Goal: Obtain resource: Obtain resource

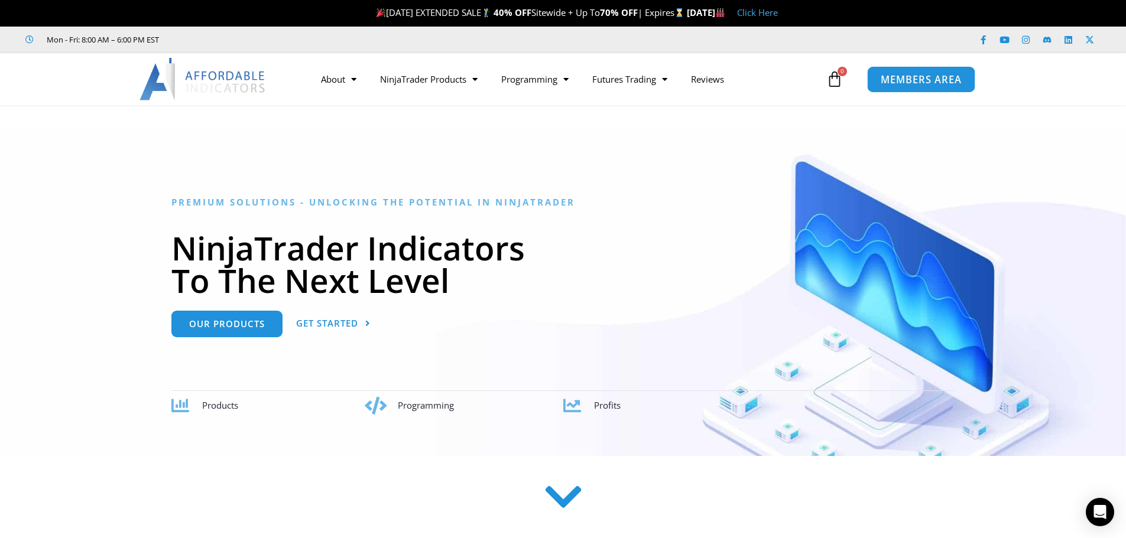
click at [935, 80] on span "MEMBERS AREA" at bounding box center [920, 79] width 81 height 10
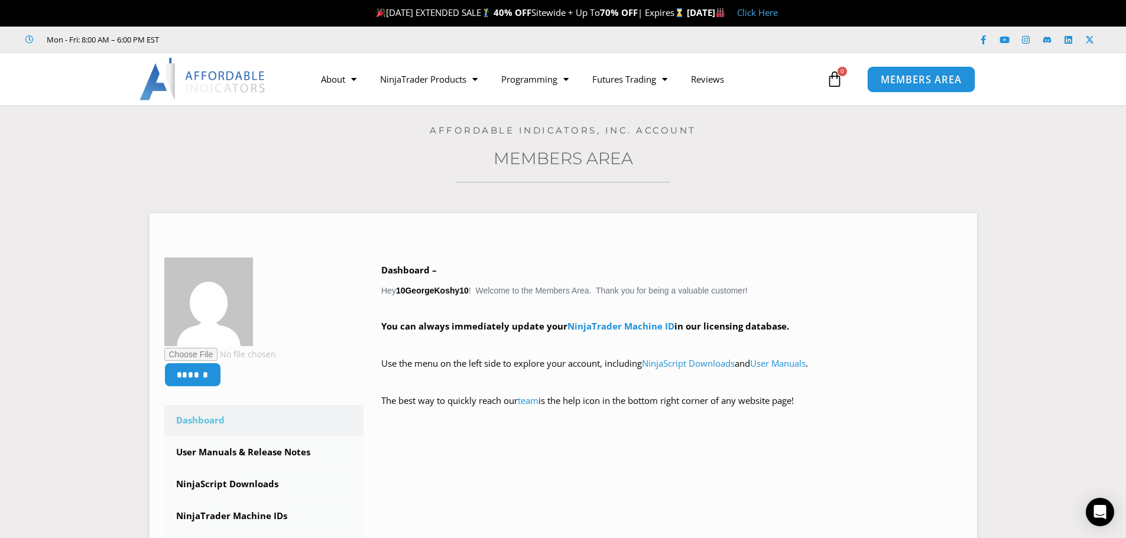
click at [930, 85] on span "MEMBERS AREA" at bounding box center [920, 79] width 81 height 10
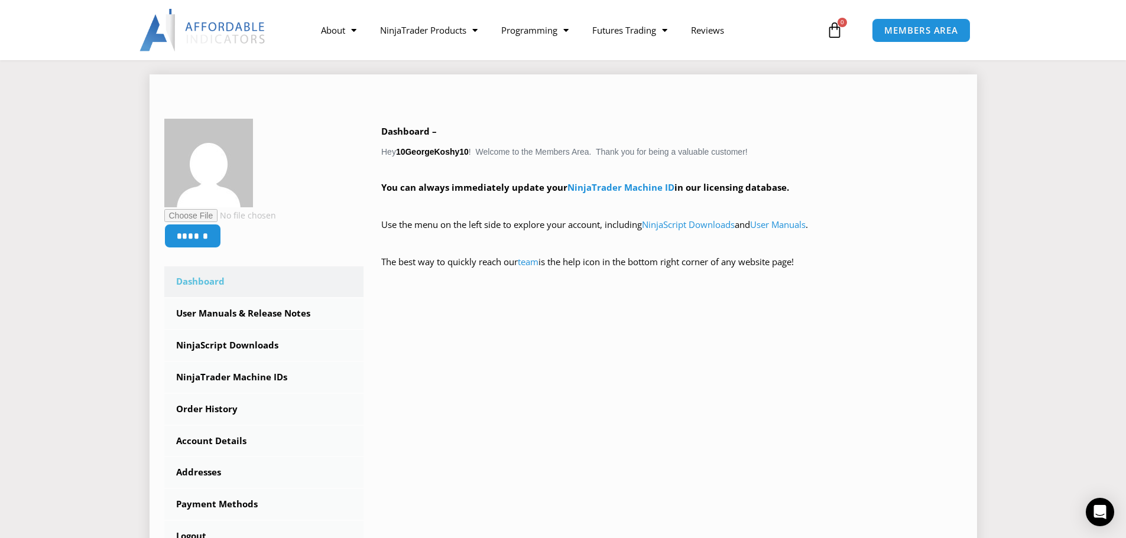
scroll to position [177, 0]
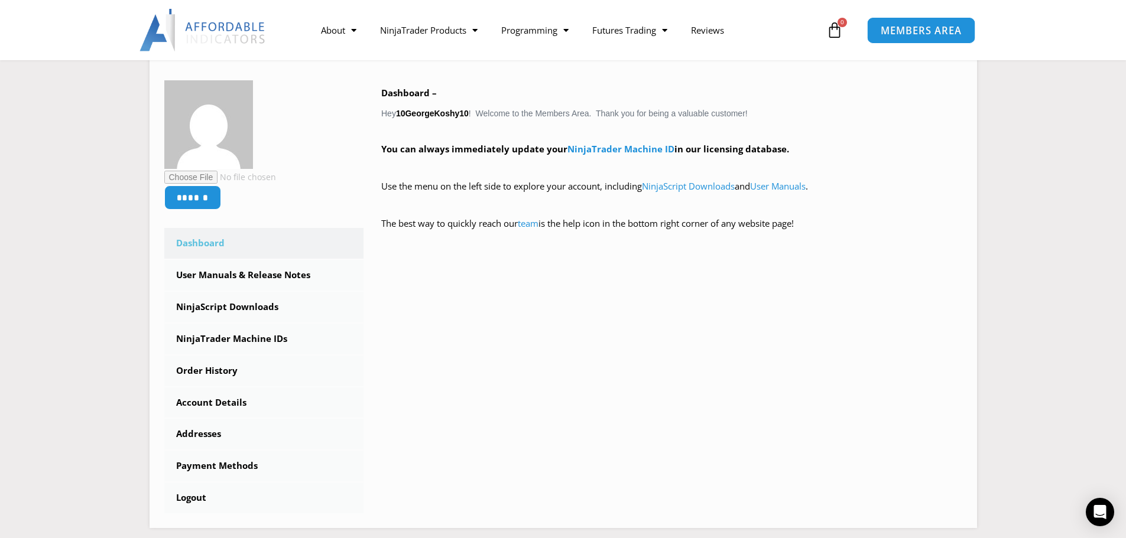
click at [914, 35] on span "MEMBERS AREA" at bounding box center [920, 30] width 81 height 10
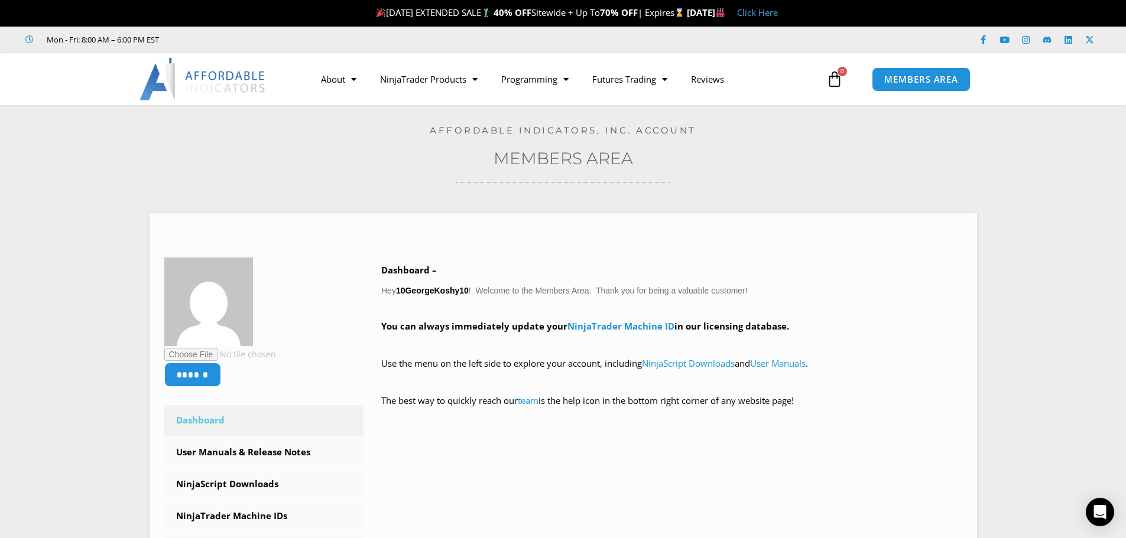
click at [837, 72] on icon at bounding box center [834, 79] width 17 height 17
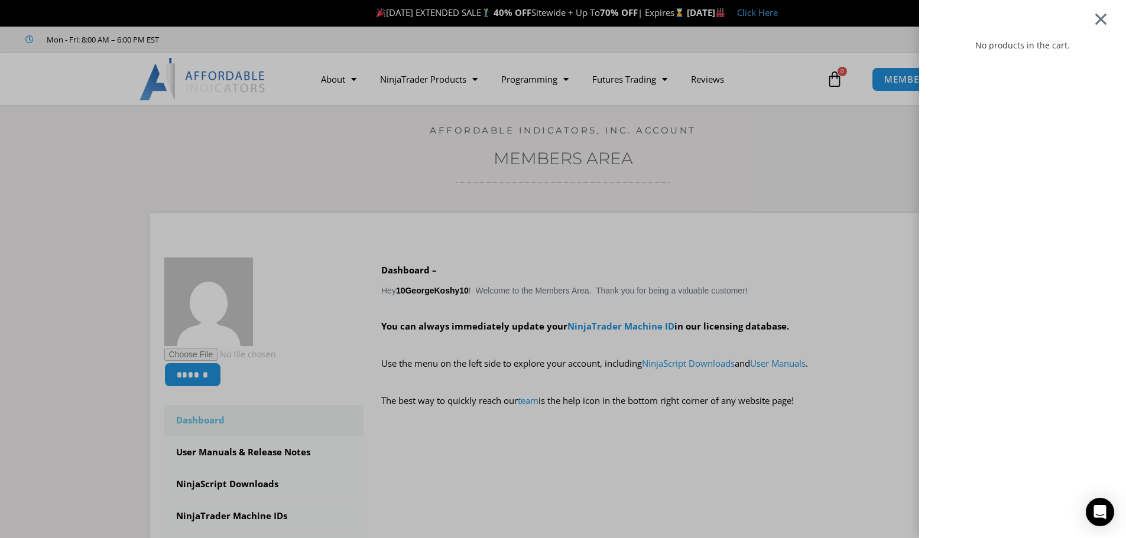
click at [1108, 19] on div at bounding box center [1100, 19] width 15 height 14
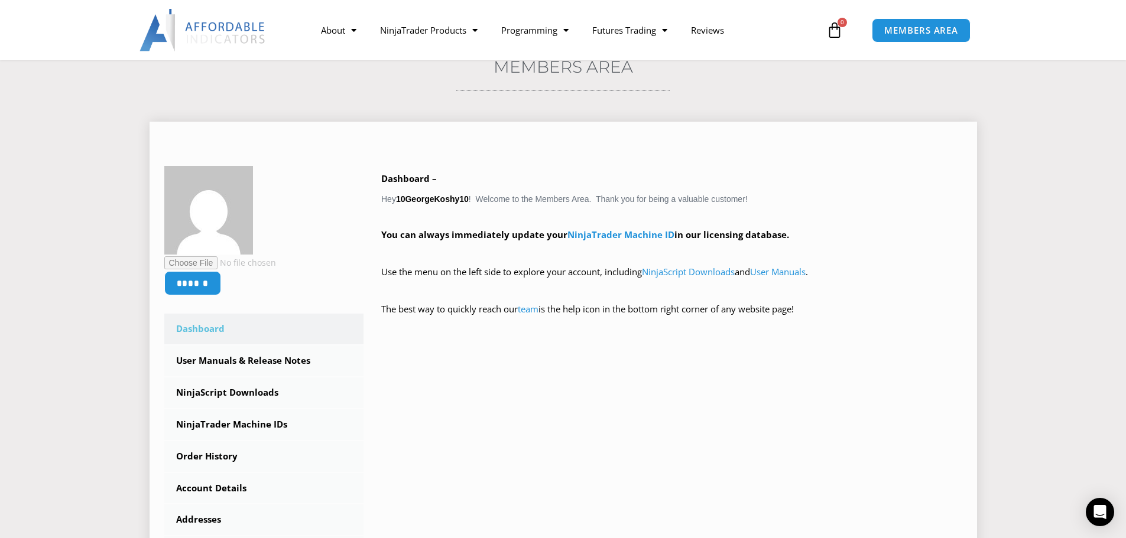
scroll to position [177, 0]
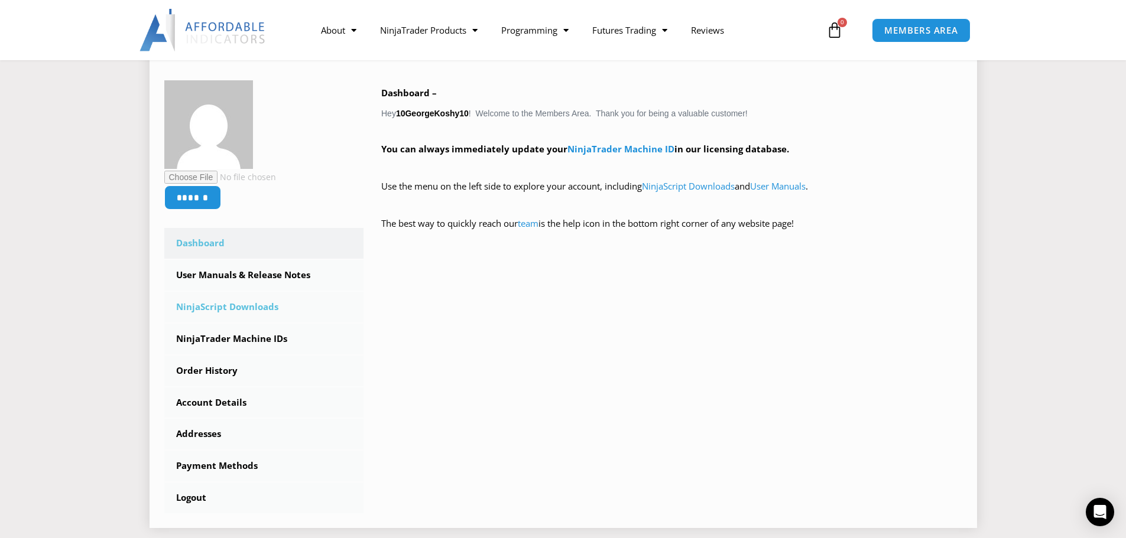
click at [248, 304] on link "NinjaScript Downloads" at bounding box center [264, 307] width 200 height 31
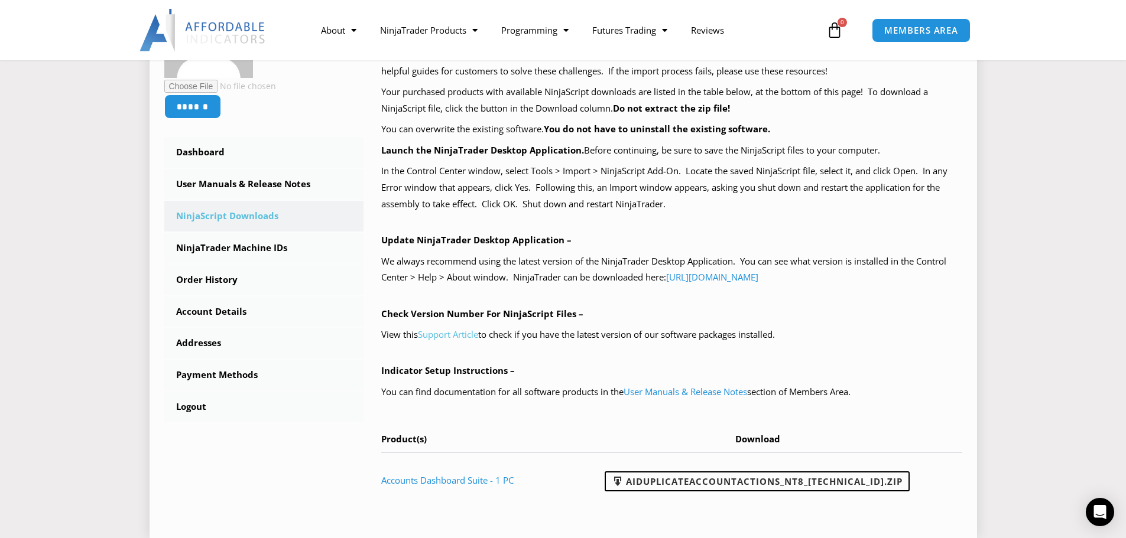
scroll to position [236, 0]
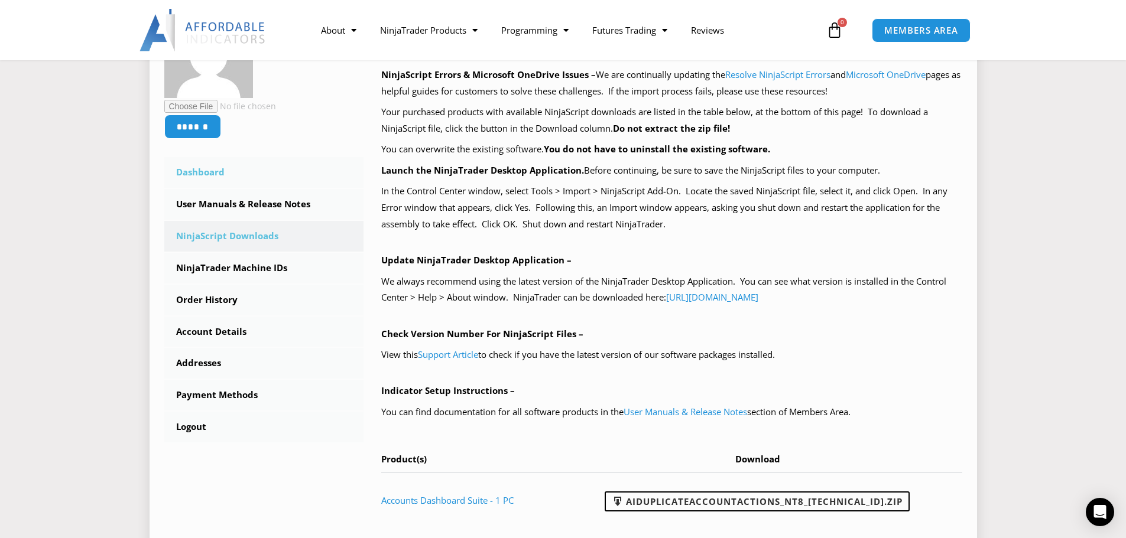
click at [201, 169] on link "Dashboard" at bounding box center [264, 172] width 200 height 31
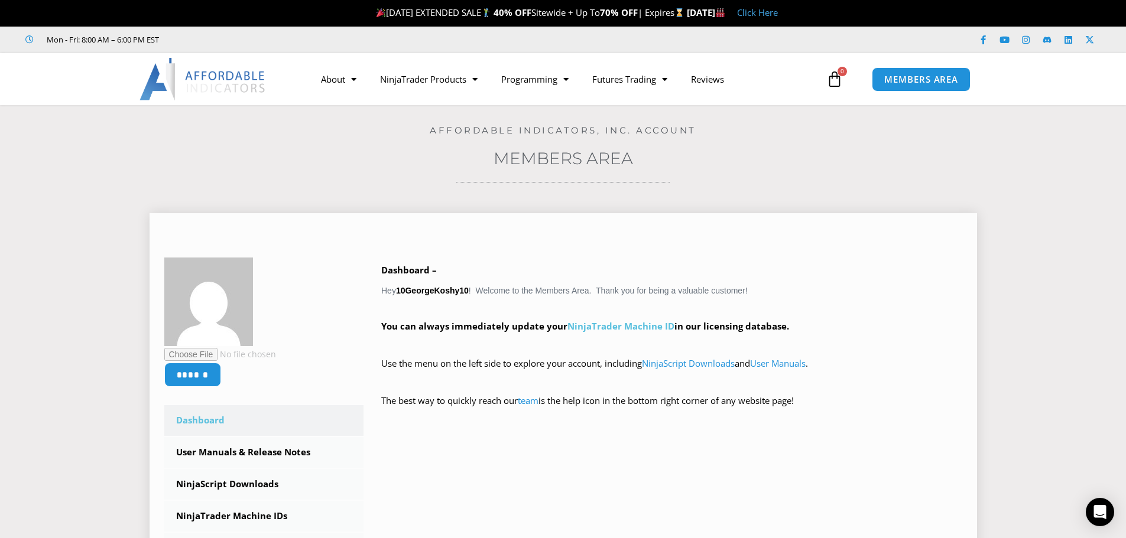
click at [602, 323] on link "NinjaTrader Machine ID" at bounding box center [620, 326] width 107 height 12
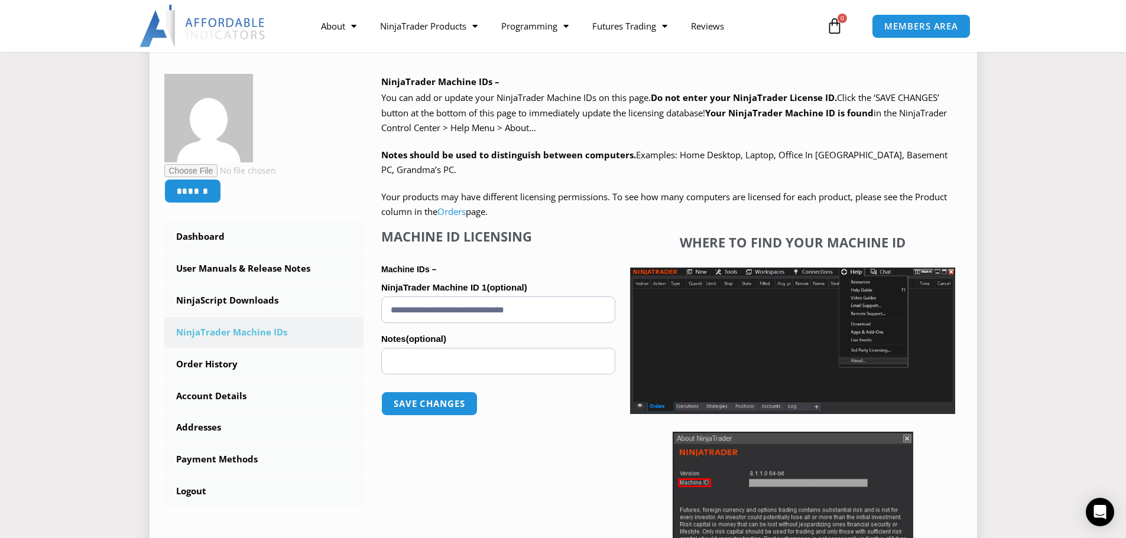
scroll to position [236, 0]
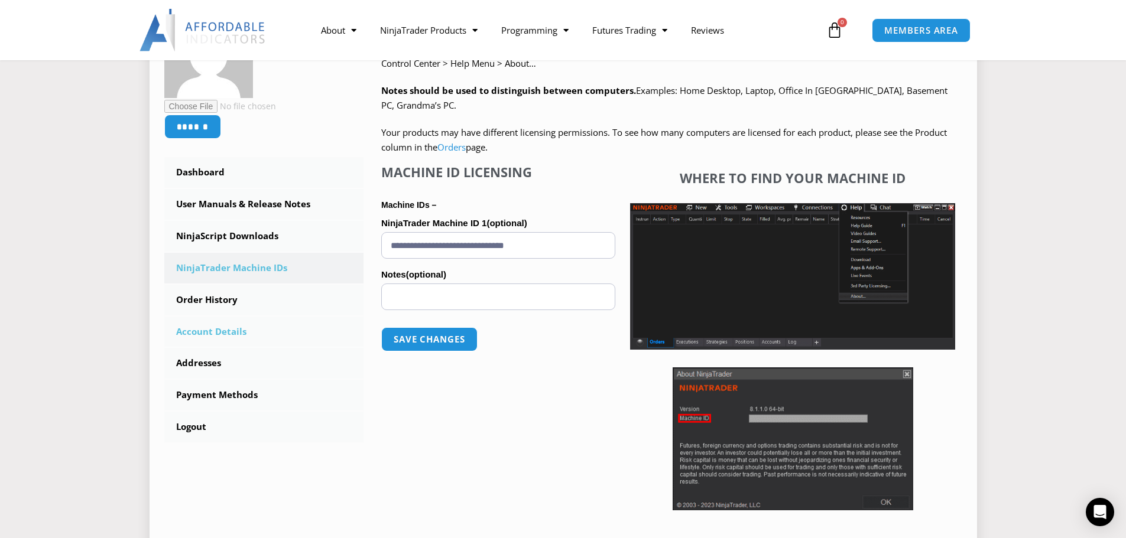
click at [226, 331] on link "Account Details" at bounding box center [264, 332] width 200 height 31
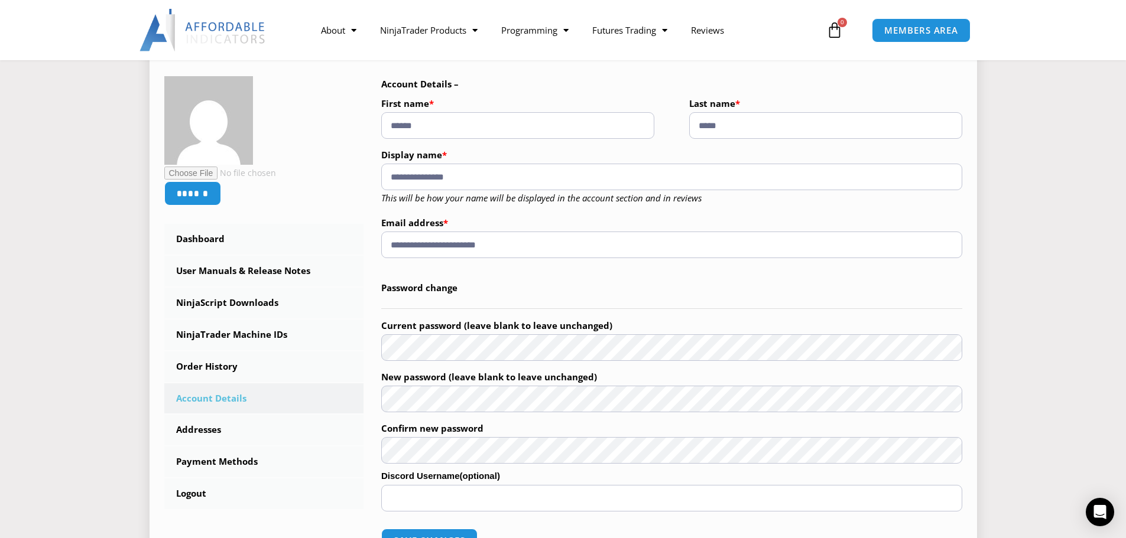
scroll to position [295, 0]
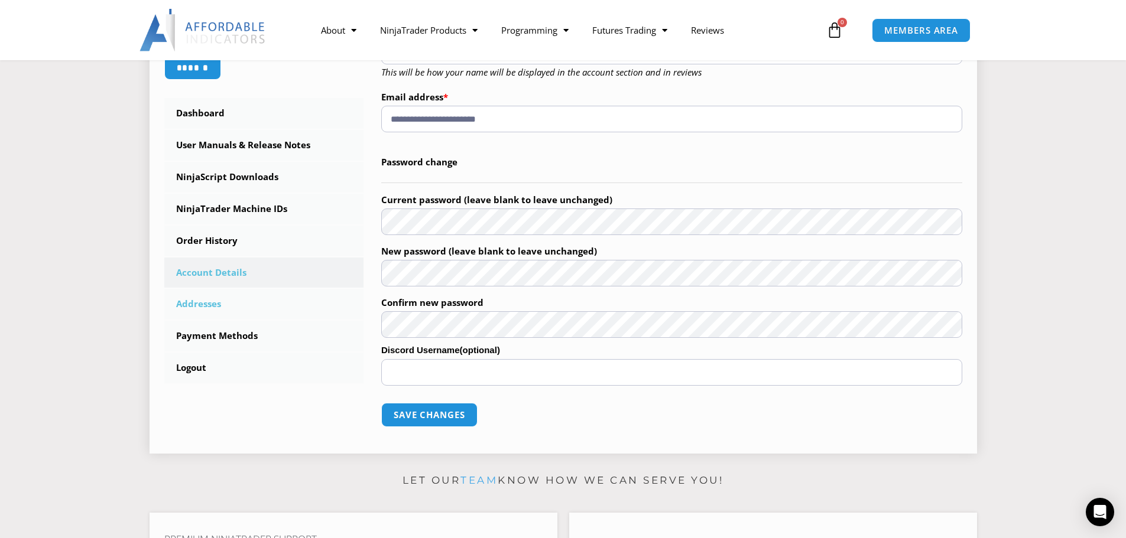
click at [212, 307] on link "Addresses" at bounding box center [264, 304] width 200 height 31
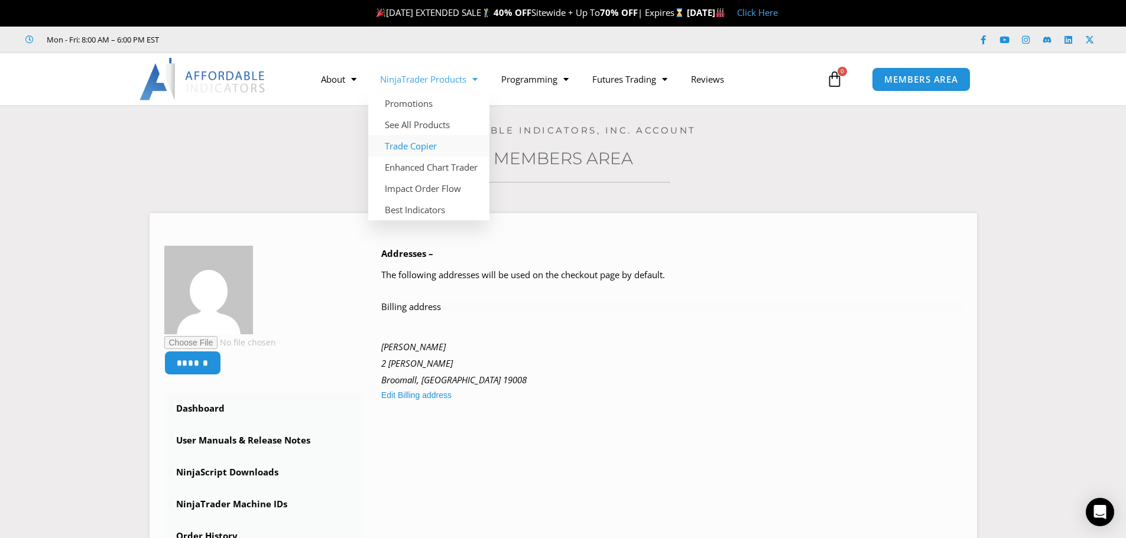
click at [420, 146] on link "Trade Copier" at bounding box center [428, 145] width 121 height 21
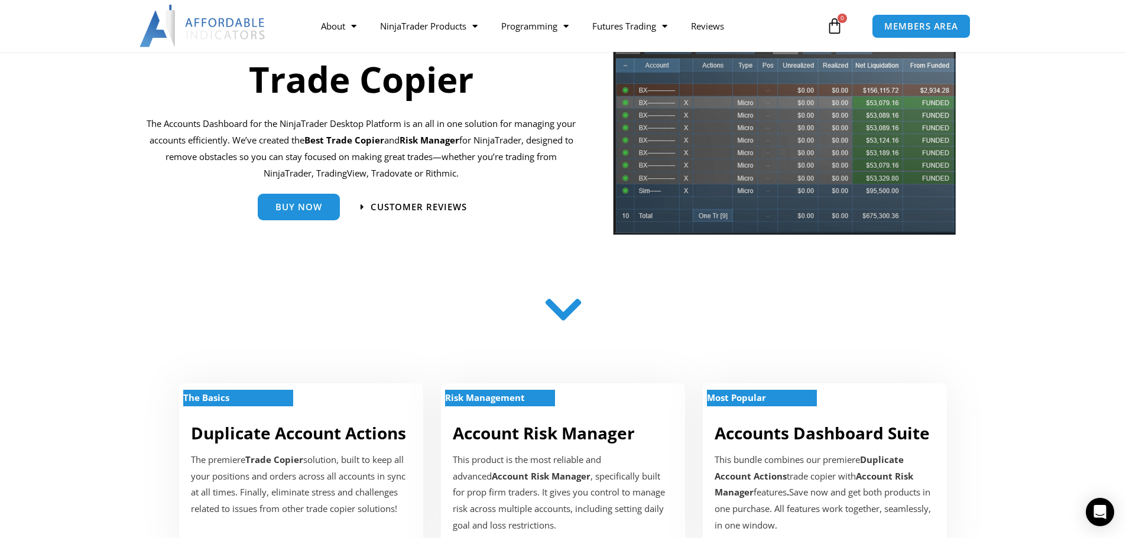
scroll to position [118, 0]
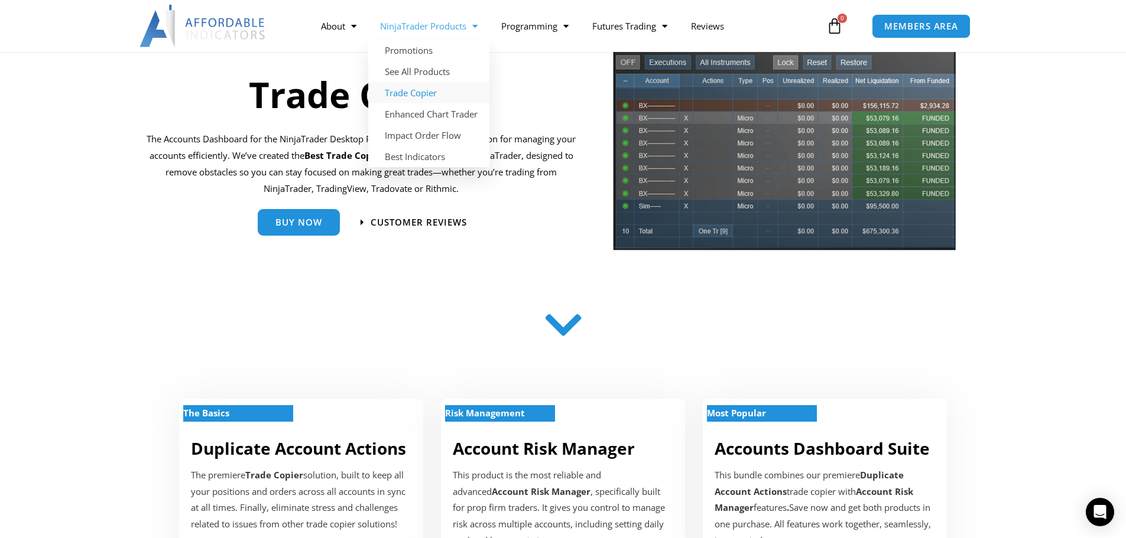
click at [432, 90] on link "Trade Copier" at bounding box center [428, 92] width 121 height 21
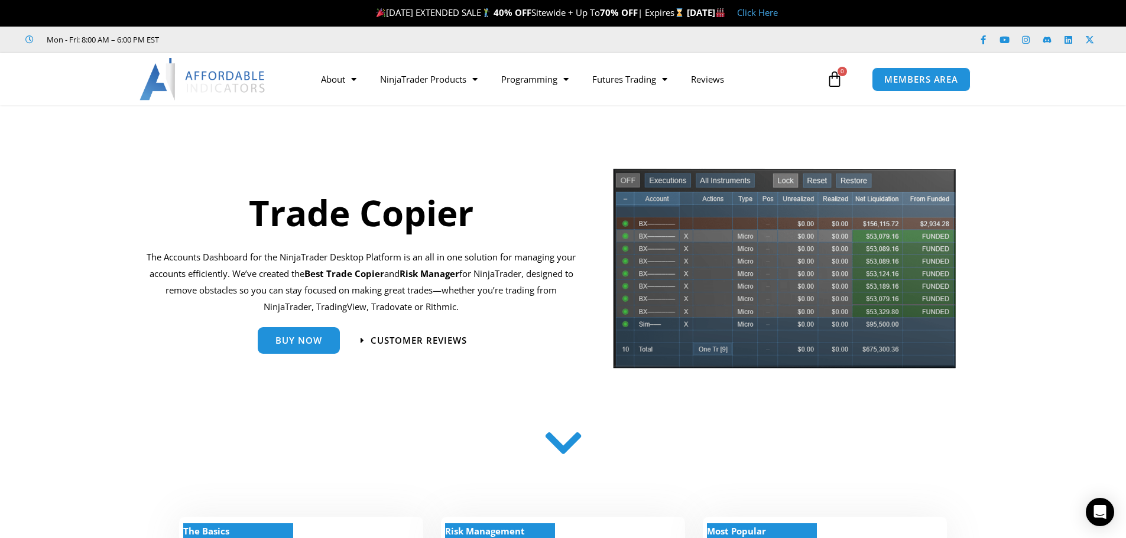
click at [625, 181] on img at bounding box center [784, 272] width 345 height 211
click at [658, 184] on img at bounding box center [784, 272] width 345 height 211
click at [719, 181] on img at bounding box center [784, 272] width 345 height 211
click at [788, 178] on img at bounding box center [784, 272] width 345 height 211
click at [811, 181] on img at bounding box center [784, 272] width 345 height 211
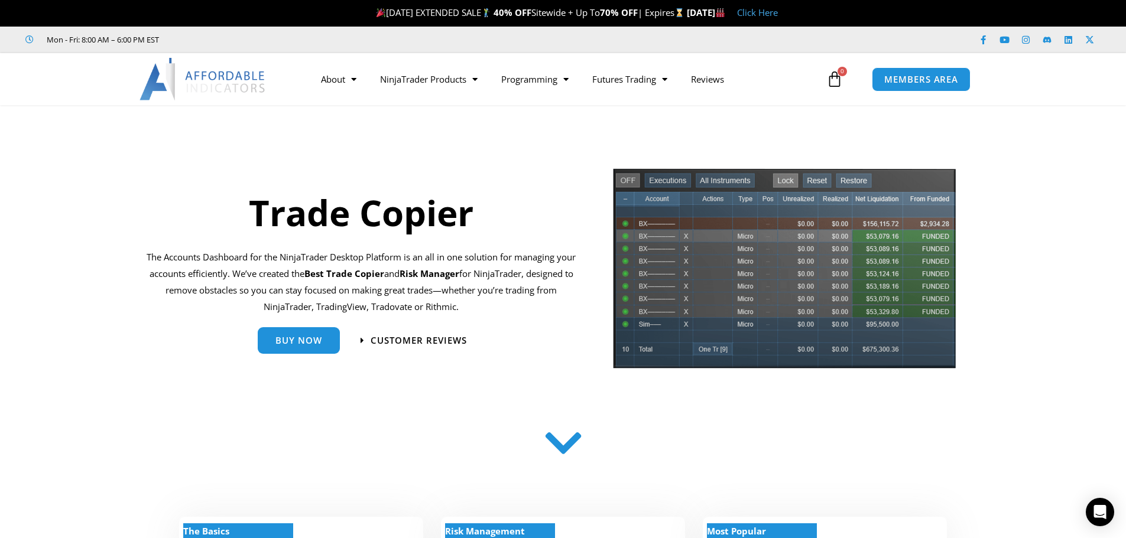
click at [846, 183] on img at bounding box center [784, 272] width 345 height 211
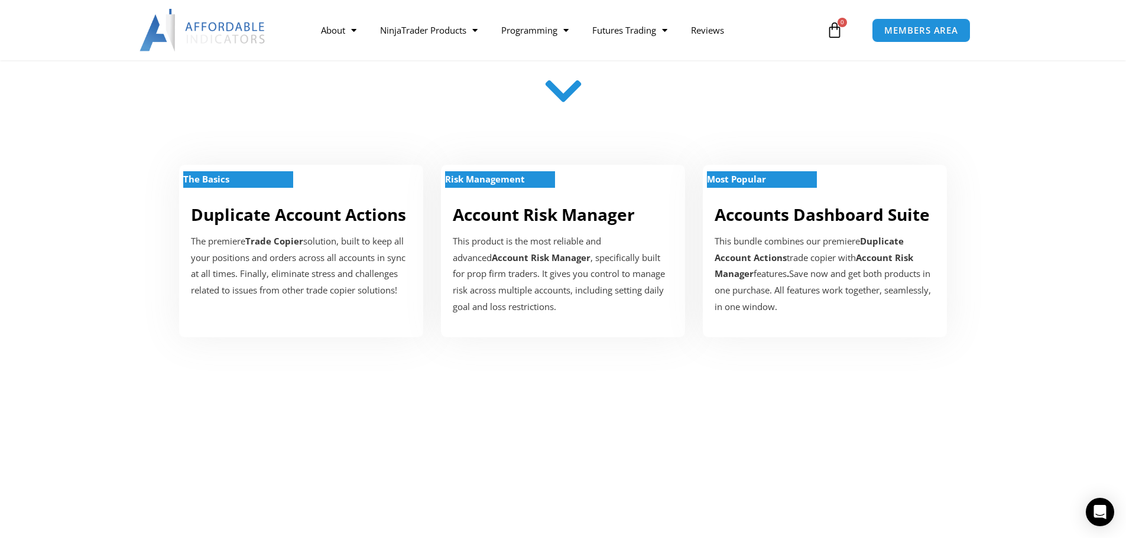
scroll to position [355, 0]
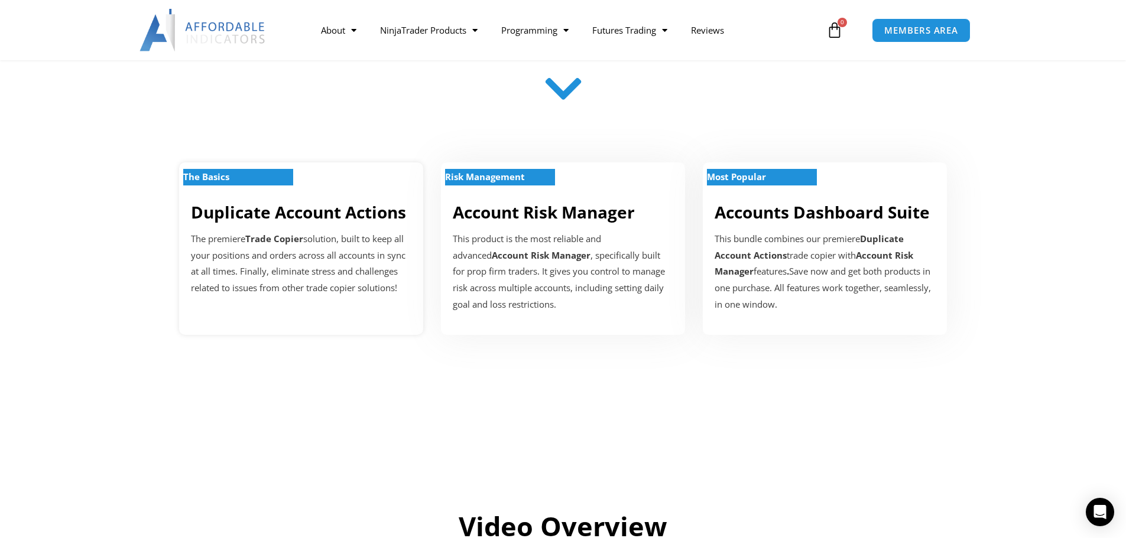
click at [213, 172] on strong "The Basics" at bounding box center [206, 177] width 46 height 12
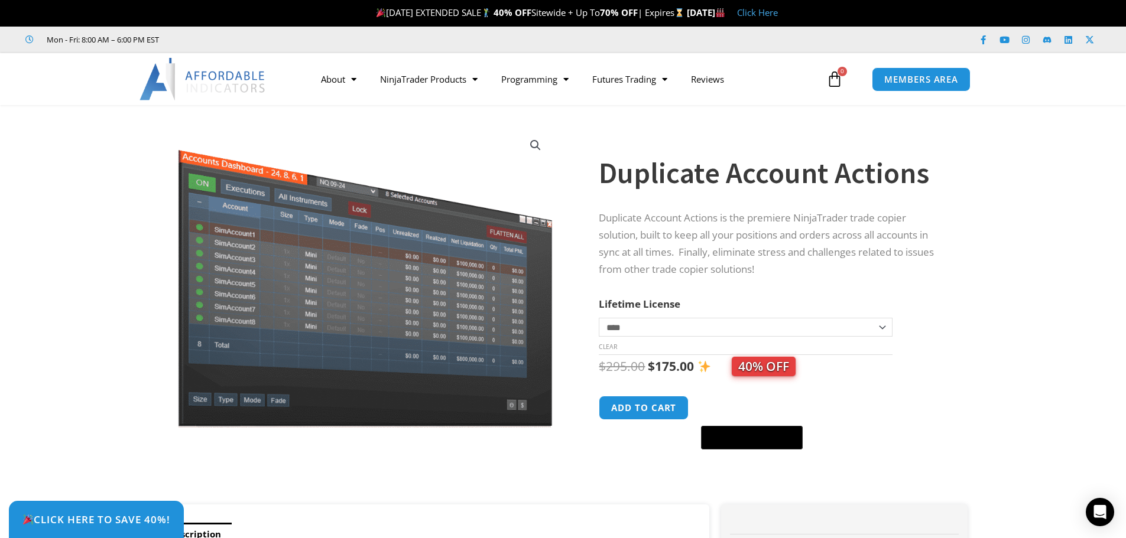
scroll to position [59, 0]
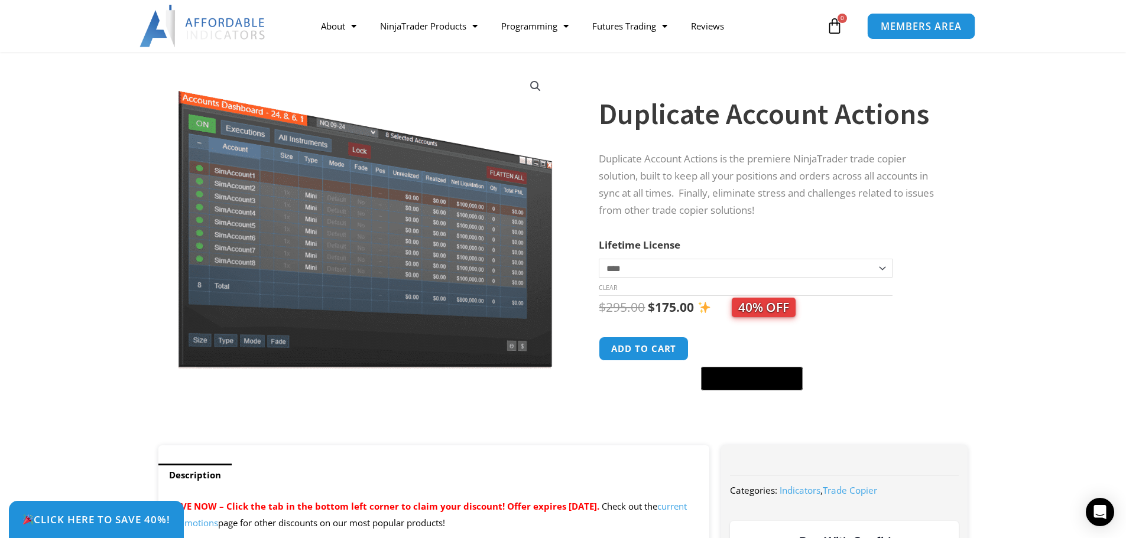
click at [921, 25] on span "MEMBERS AREA" at bounding box center [920, 26] width 81 height 10
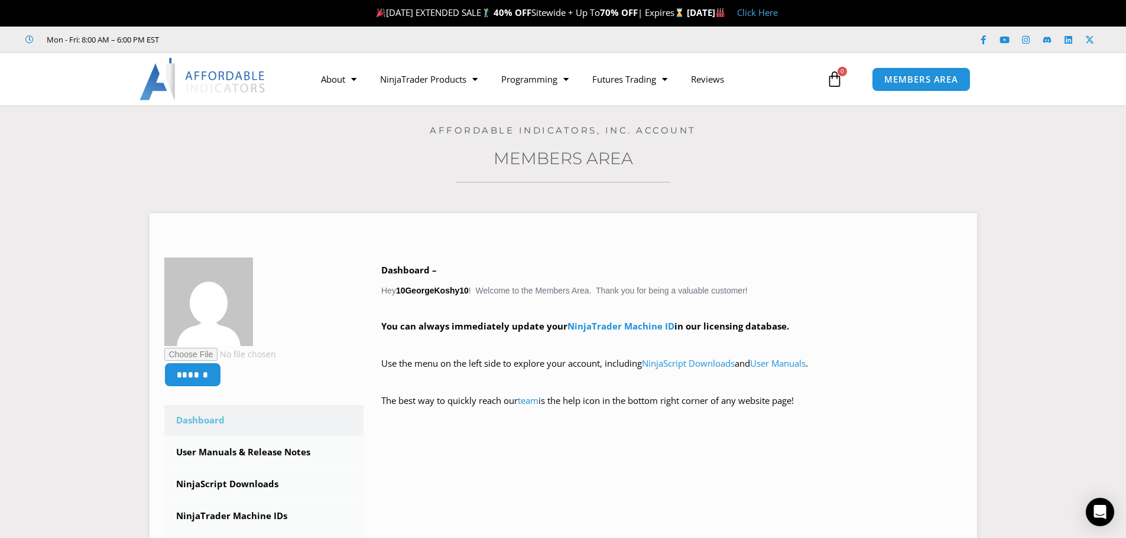
click at [541, 159] on link "Members Area" at bounding box center [562, 158] width 139 height 20
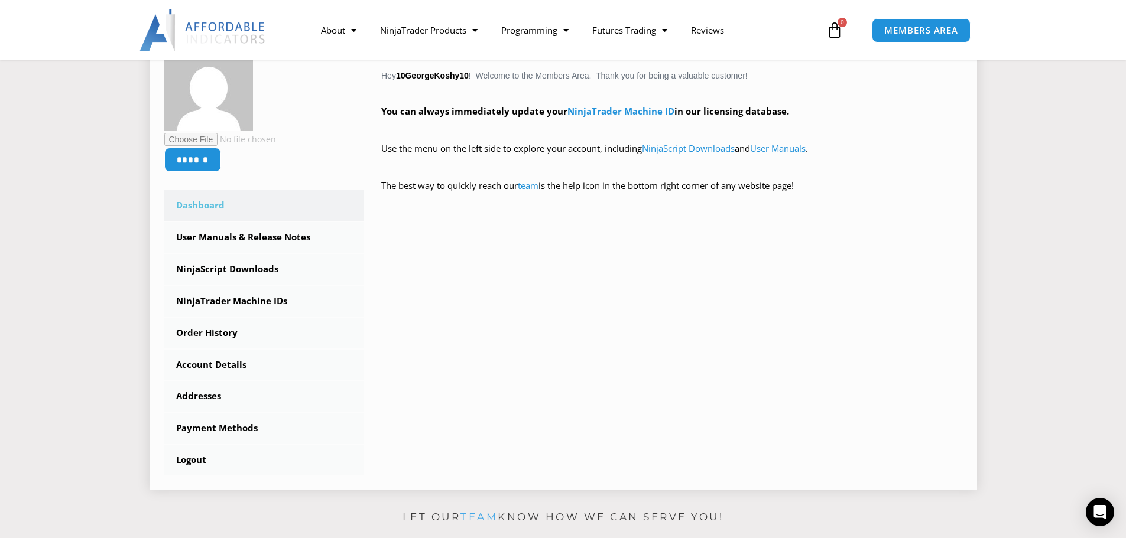
scroll to position [236, 0]
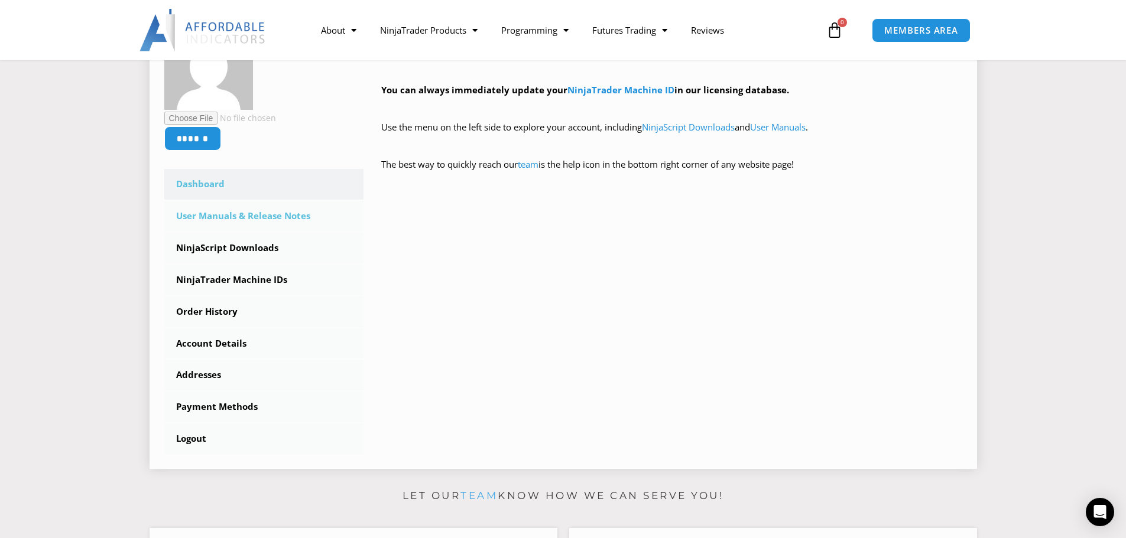
click at [249, 216] on link "User Manuals & Release Notes" at bounding box center [264, 216] width 200 height 31
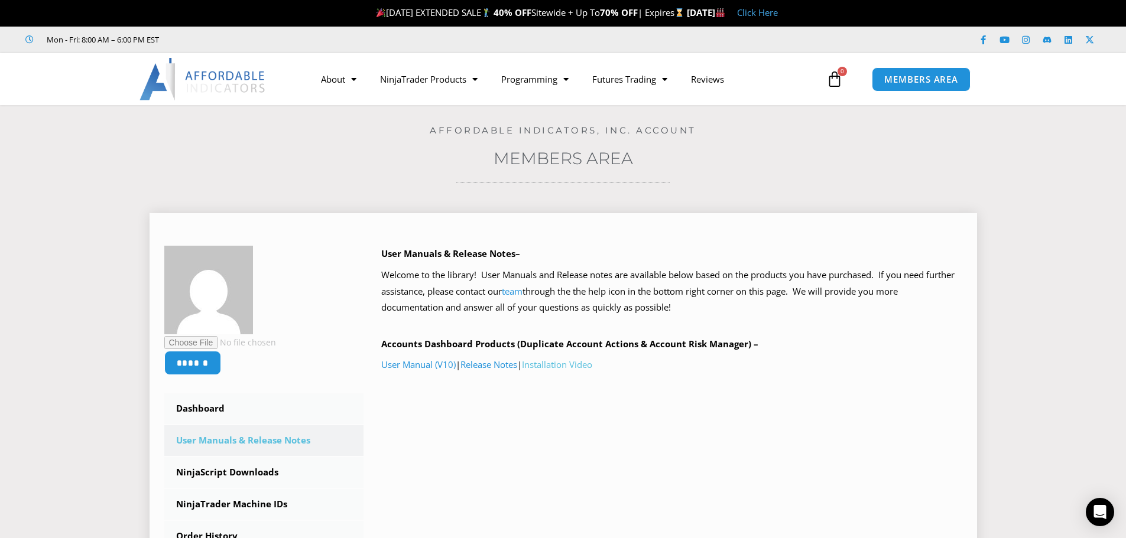
click at [549, 363] on link "Installation Video" at bounding box center [557, 365] width 70 height 12
click at [421, 362] on link "User Manual (V10)" at bounding box center [418, 365] width 74 height 12
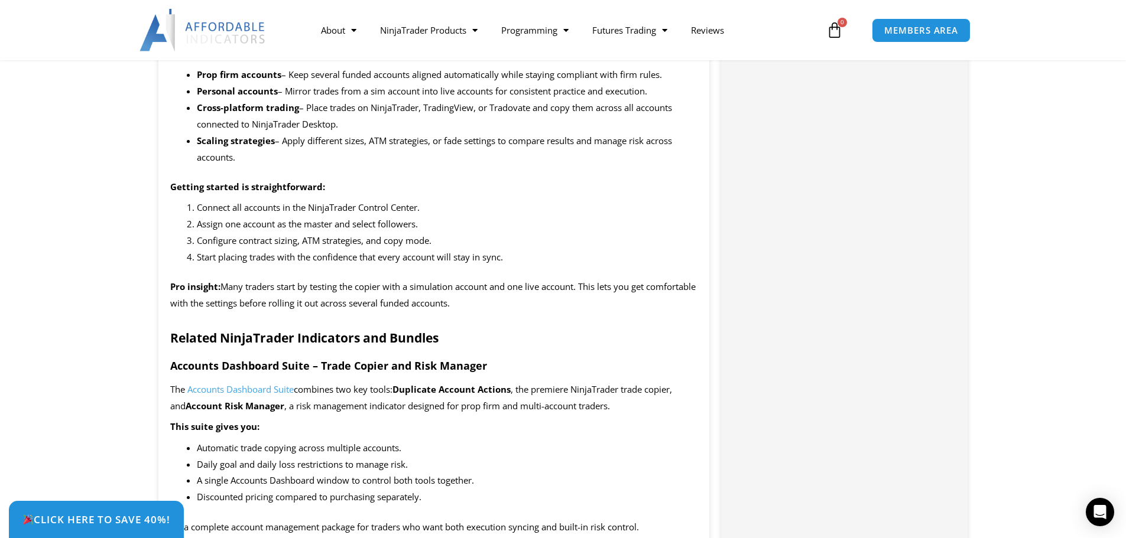
scroll to position [1359, 0]
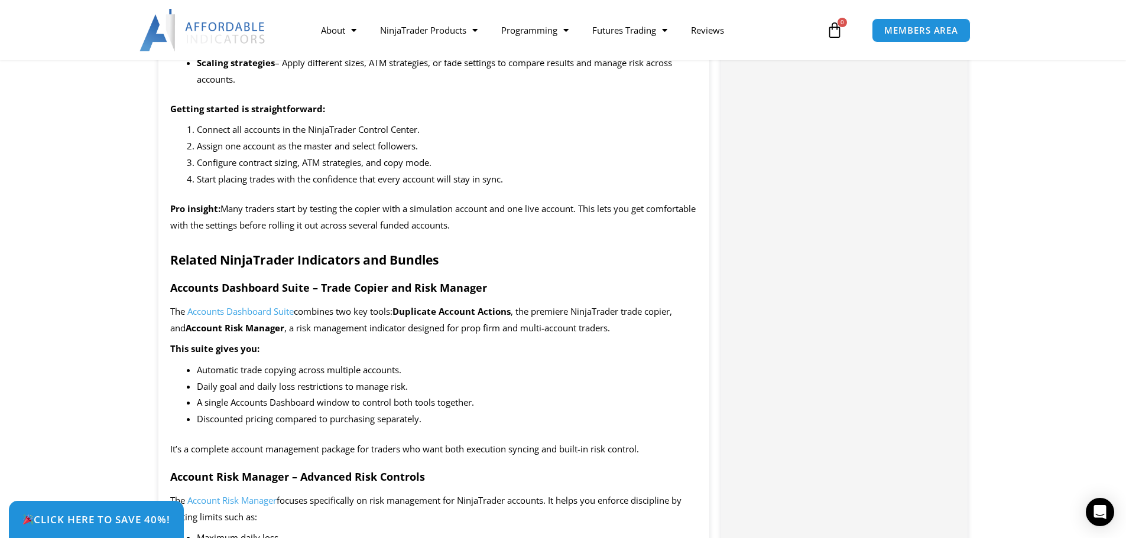
click at [287, 311] on span "Accounts Dashboard Suite" at bounding box center [240, 312] width 106 height 12
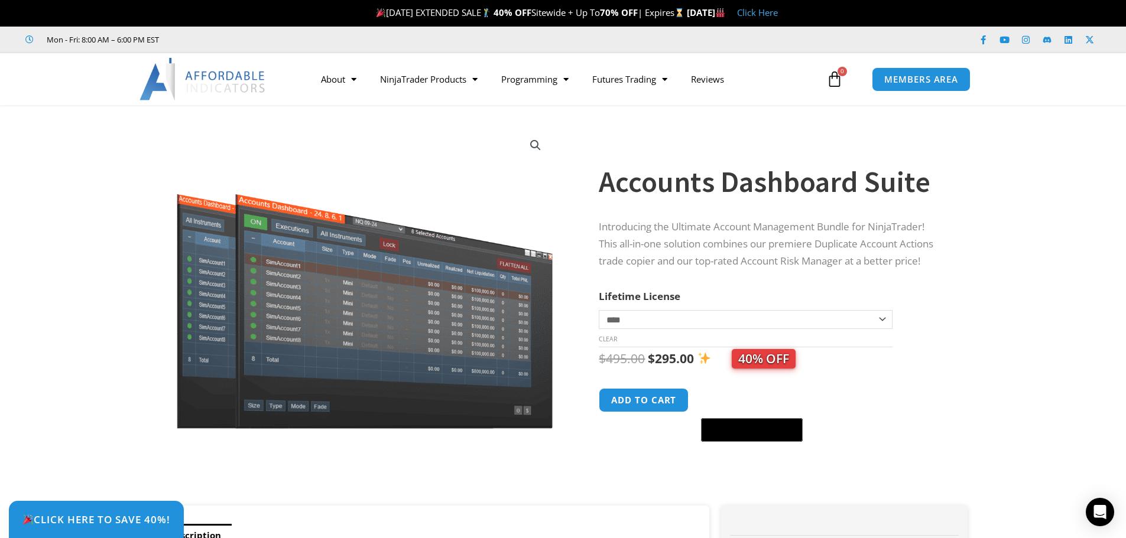
click at [839, 79] on icon at bounding box center [834, 79] width 17 height 17
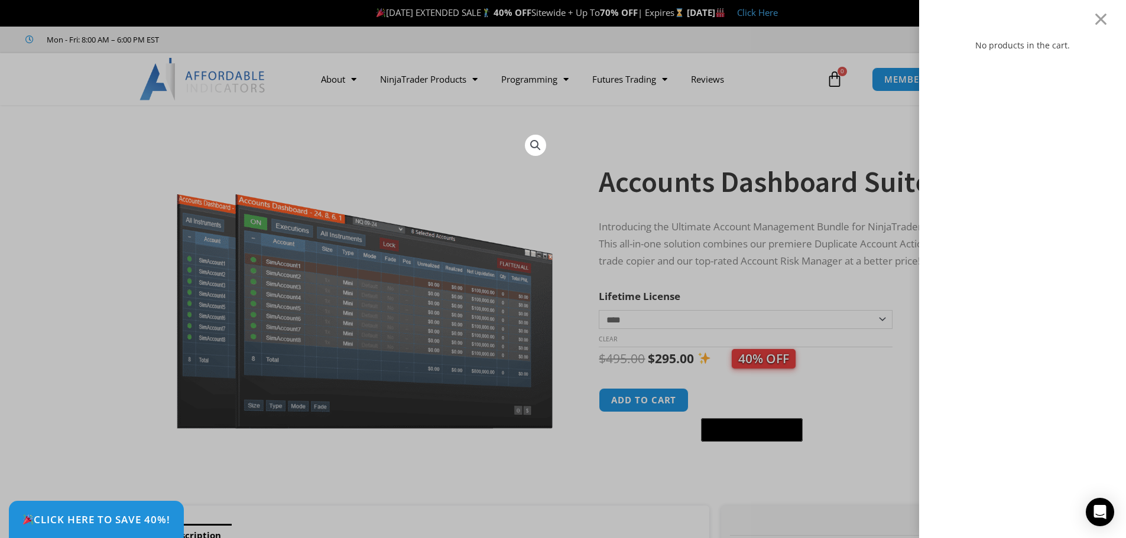
click at [828, 136] on div "No products in the cart." at bounding box center [563, 269] width 1126 height 538
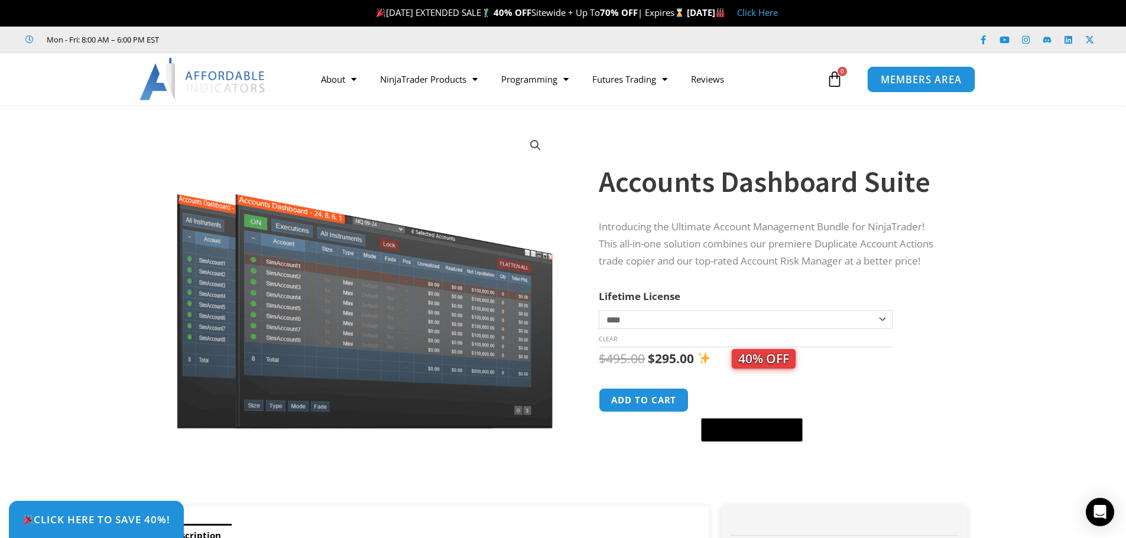
click at [924, 72] on link "MEMBERS AREA" at bounding box center [921, 79] width 108 height 27
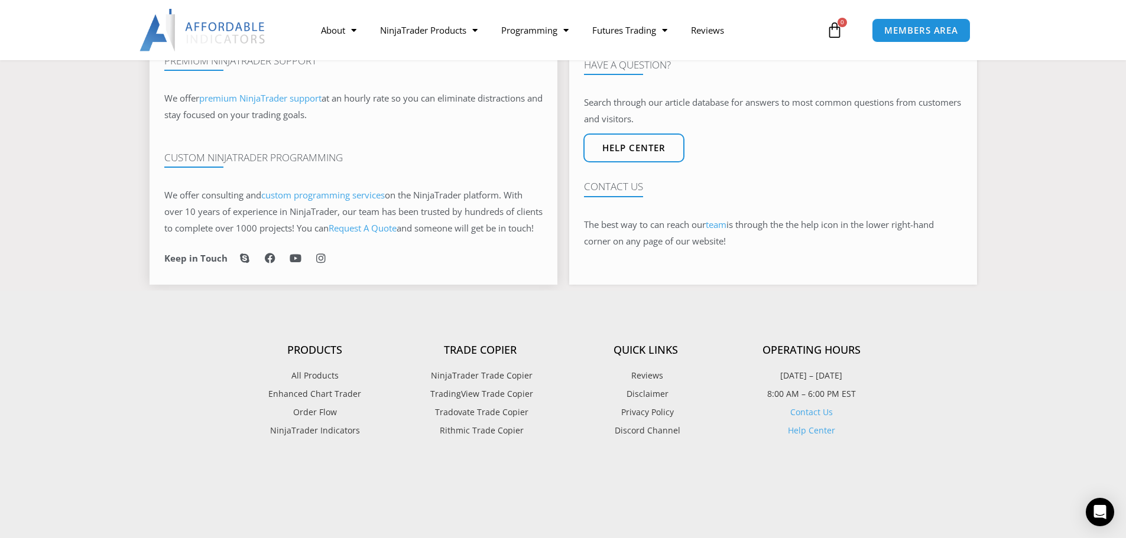
scroll to position [768, 0]
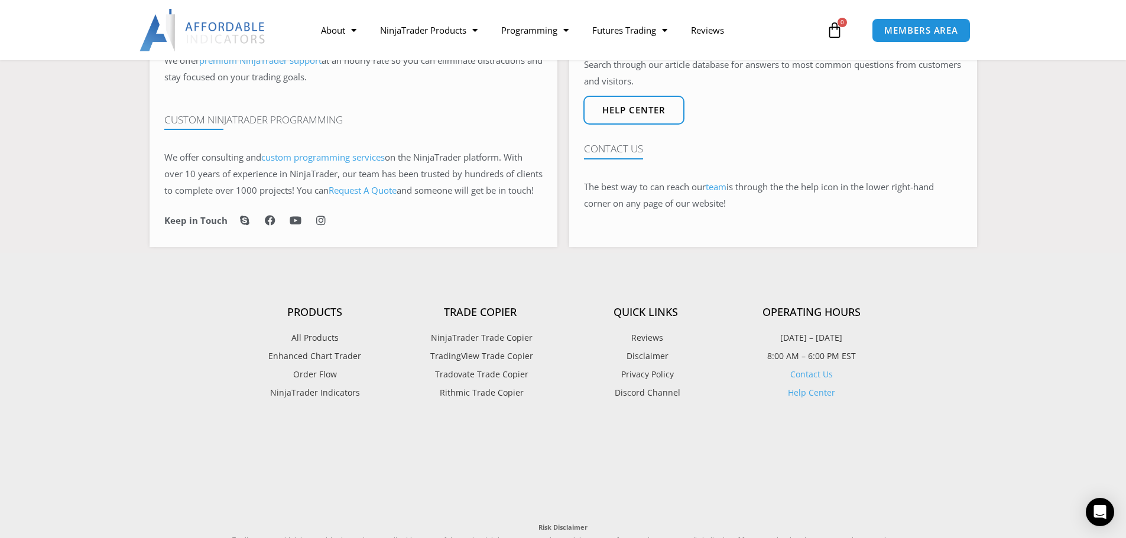
click at [507, 346] on span "NinjaTrader Trade Copier" at bounding box center [480, 337] width 105 height 15
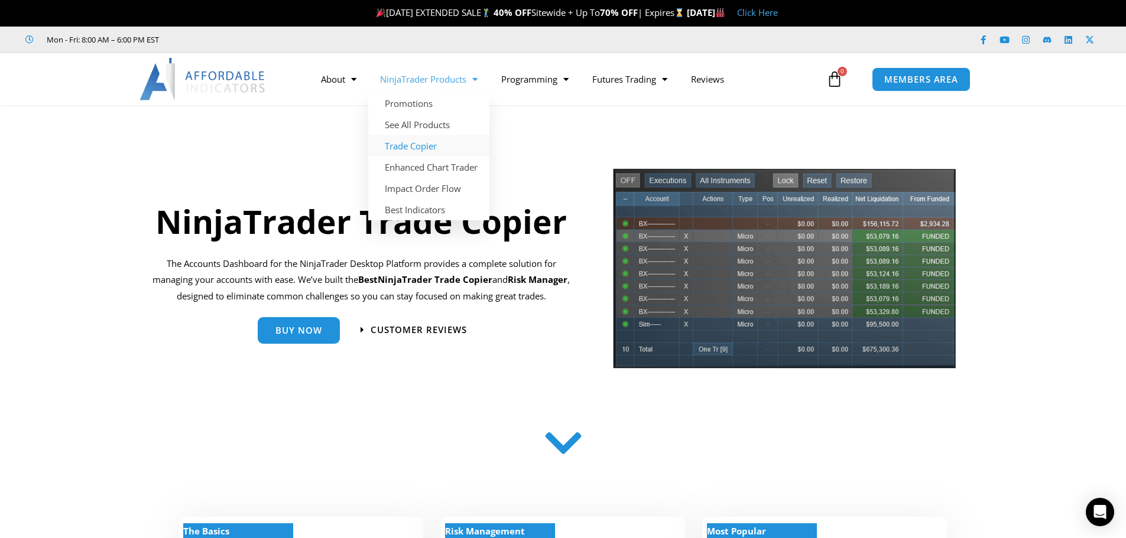
click at [420, 142] on link "Trade Copier" at bounding box center [428, 145] width 121 height 21
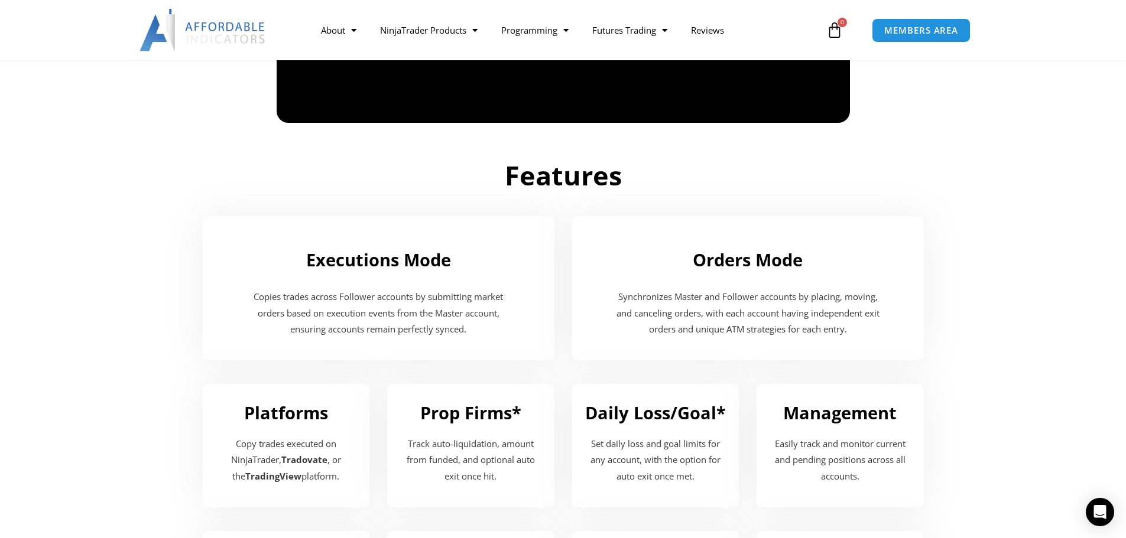
scroll to position [1064, 0]
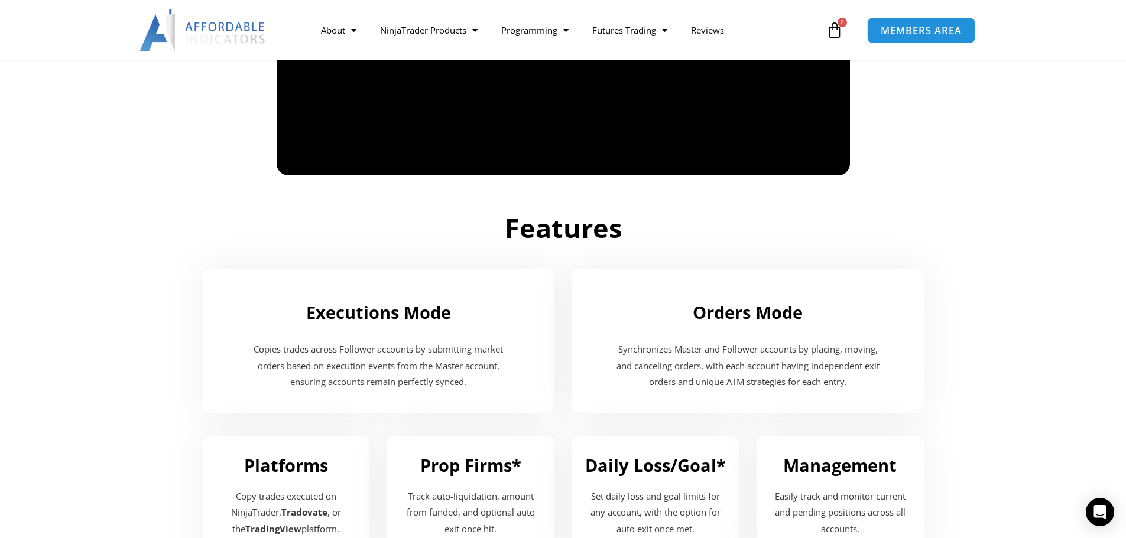
click at [920, 21] on link "MEMBERS AREA" at bounding box center [921, 30] width 108 height 27
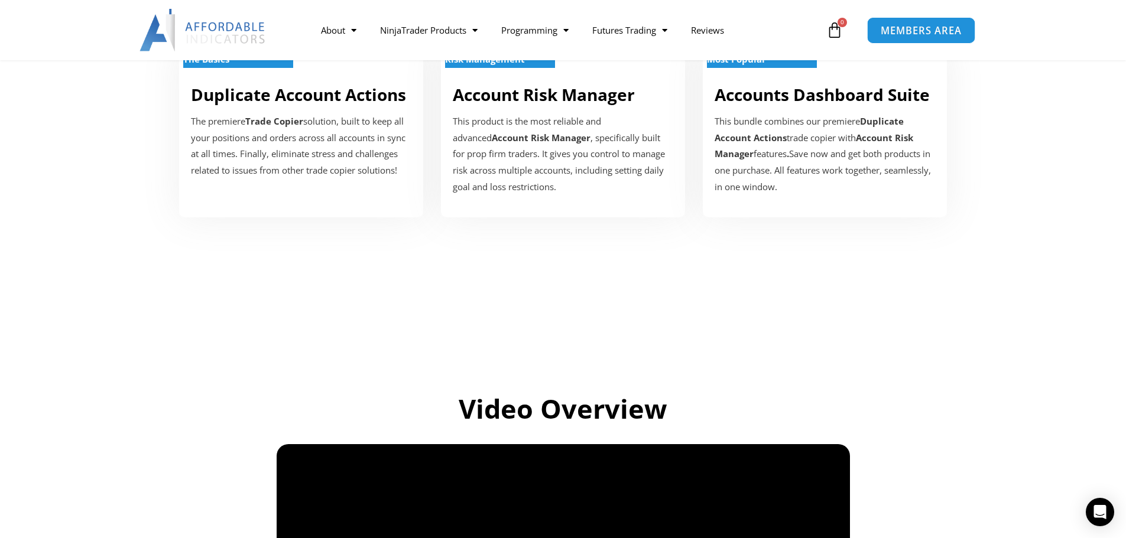
scroll to position [295, 0]
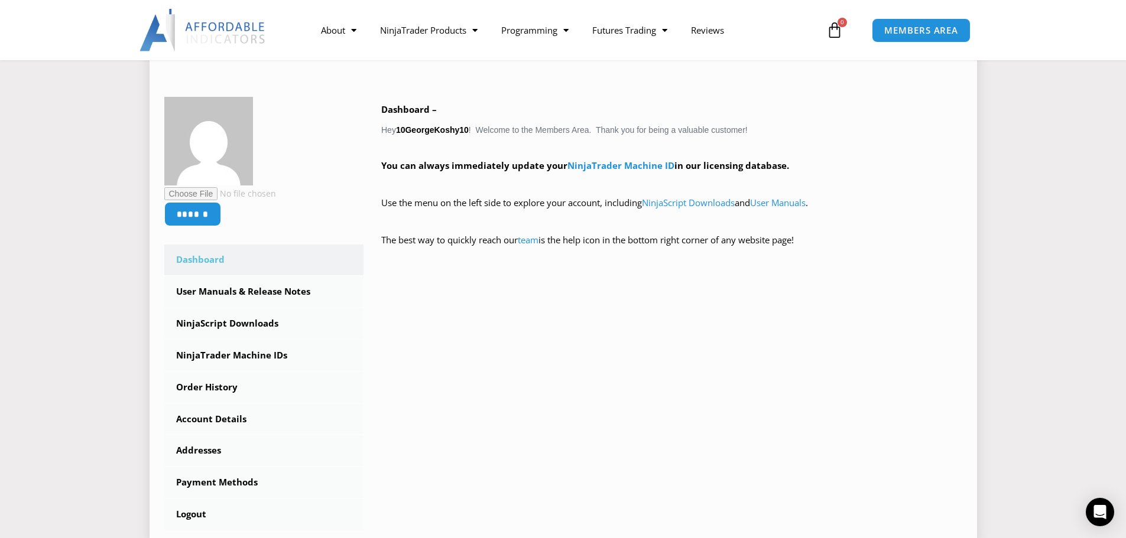
scroll to position [177, 0]
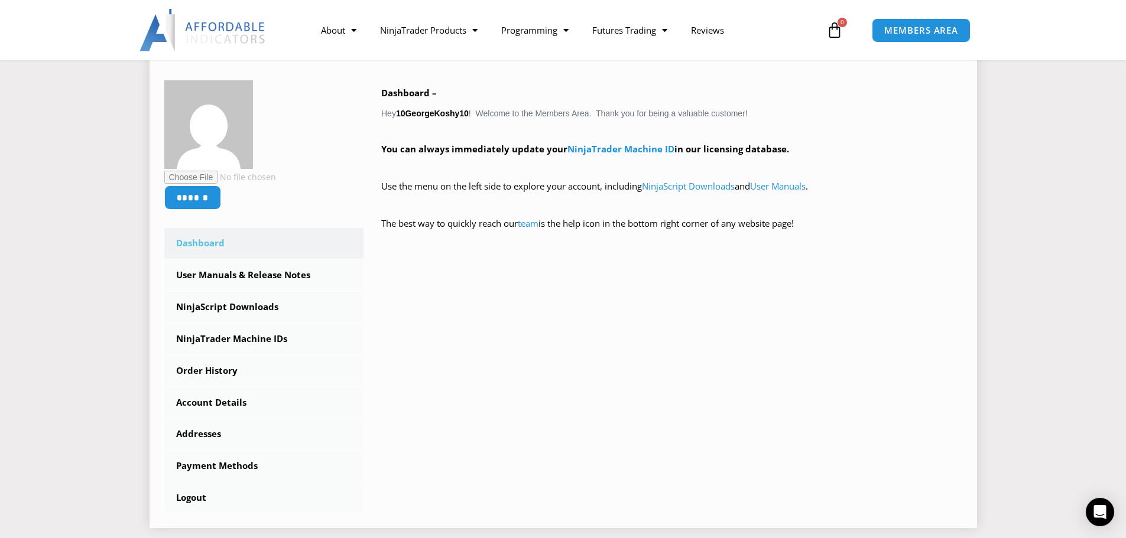
click at [204, 239] on link "Dashboard" at bounding box center [264, 243] width 200 height 31
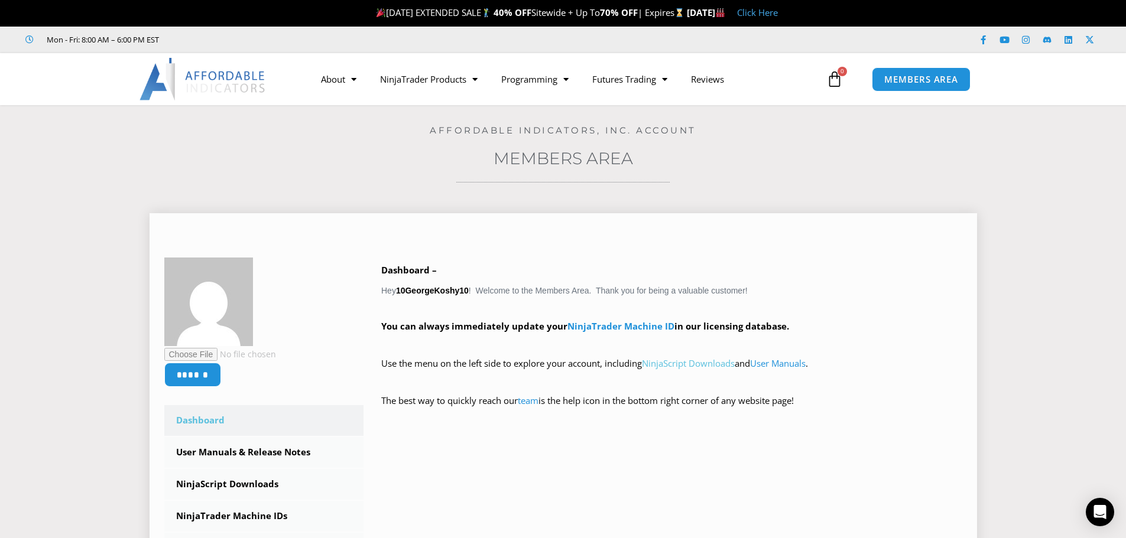
click at [690, 363] on link "NinjaScript Downloads" at bounding box center [688, 364] width 93 height 12
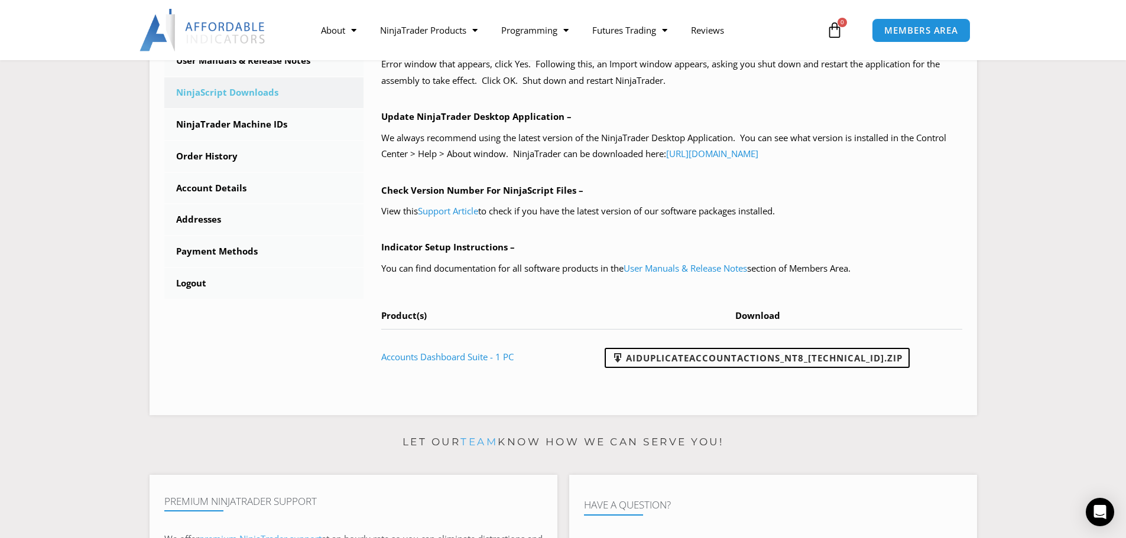
scroll to position [414, 0]
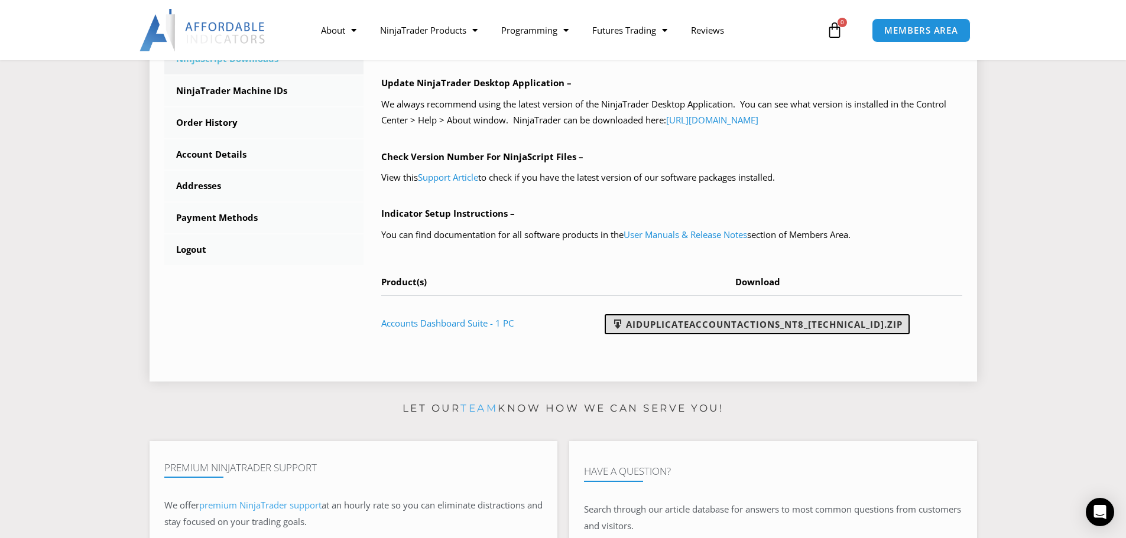
click at [796, 321] on link "AIDuplicateAccountActions_NT8_25.2.5.1.zip" at bounding box center [757, 324] width 305 height 20
click at [834, 320] on link "AIDuplicateAccountActions_NT8_25.2.5.1.zip" at bounding box center [757, 324] width 305 height 20
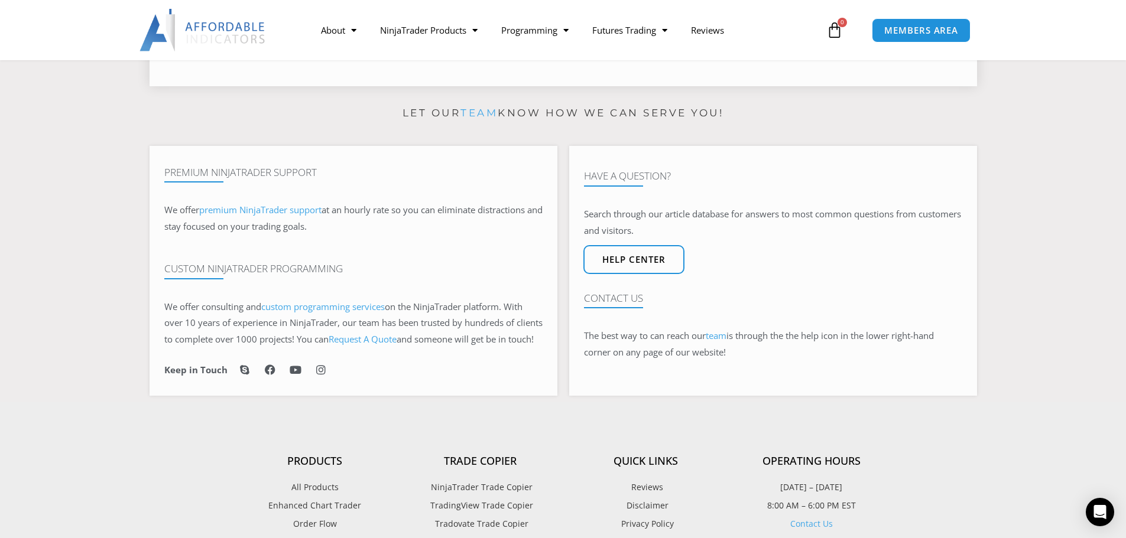
scroll to position [650, 0]
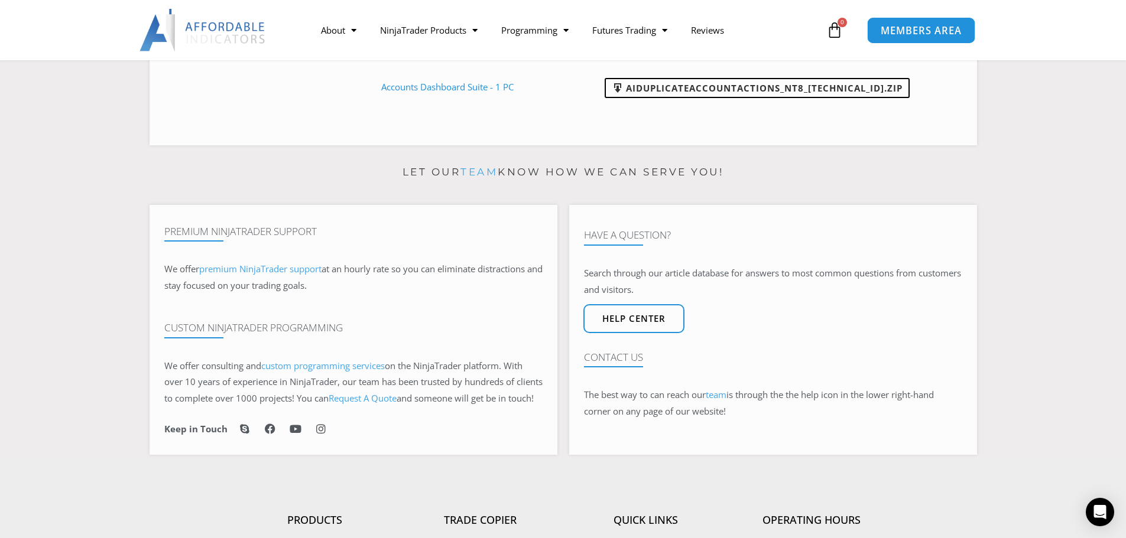
click at [921, 29] on span "MEMBERS AREA" at bounding box center [920, 30] width 81 height 10
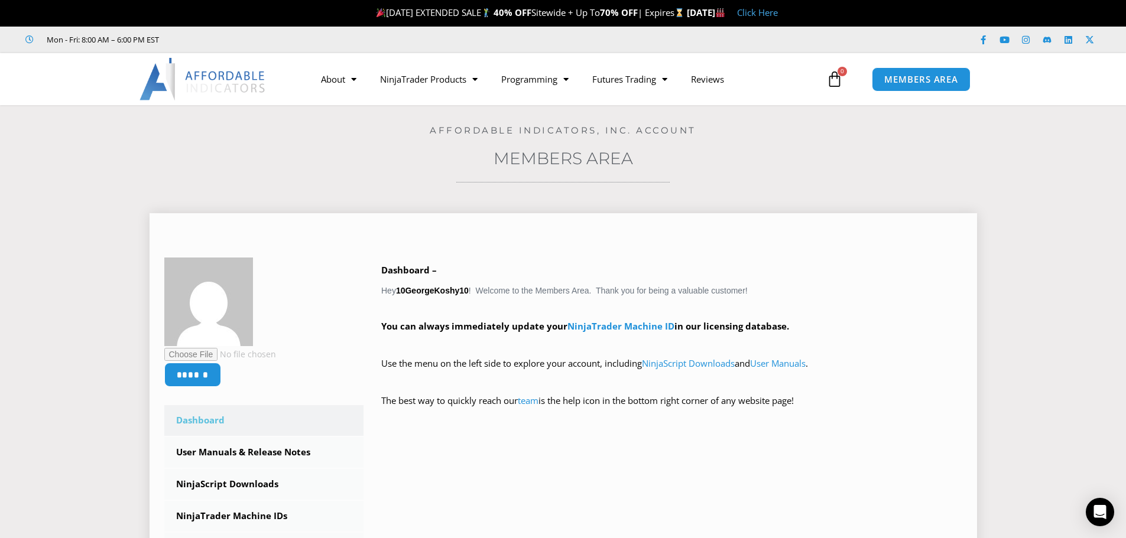
click at [208, 418] on link "Dashboard" at bounding box center [264, 420] width 200 height 31
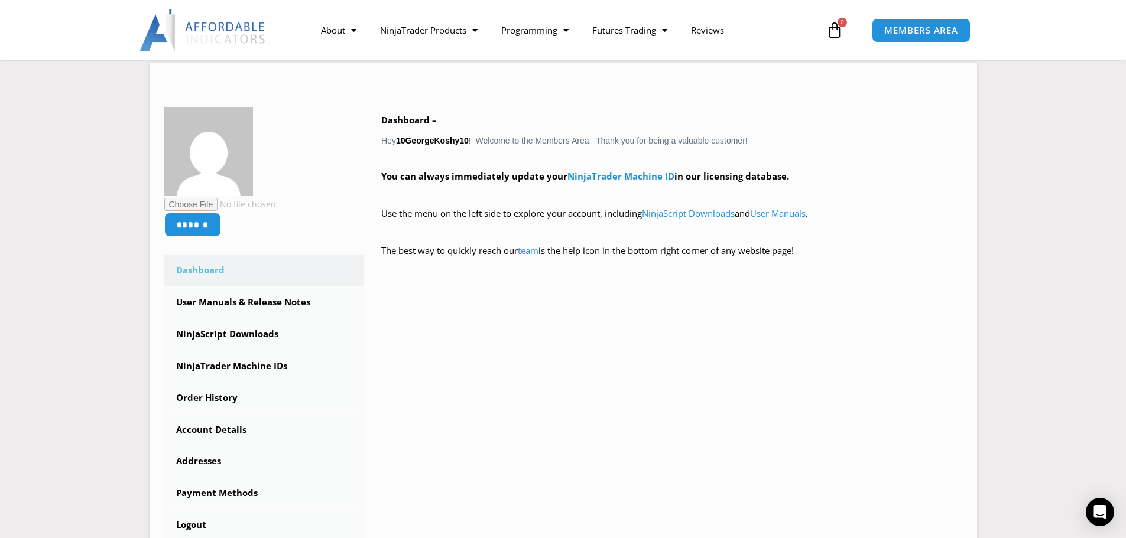
scroll to position [177, 0]
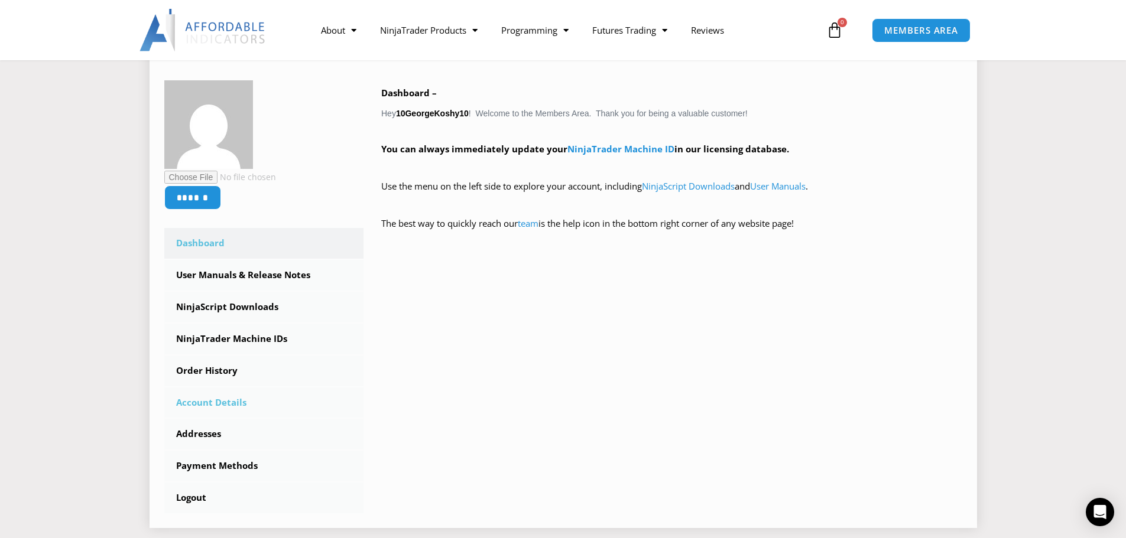
click at [220, 403] on link "Account Details" at bounding box center [264, 403] width 200 height 31
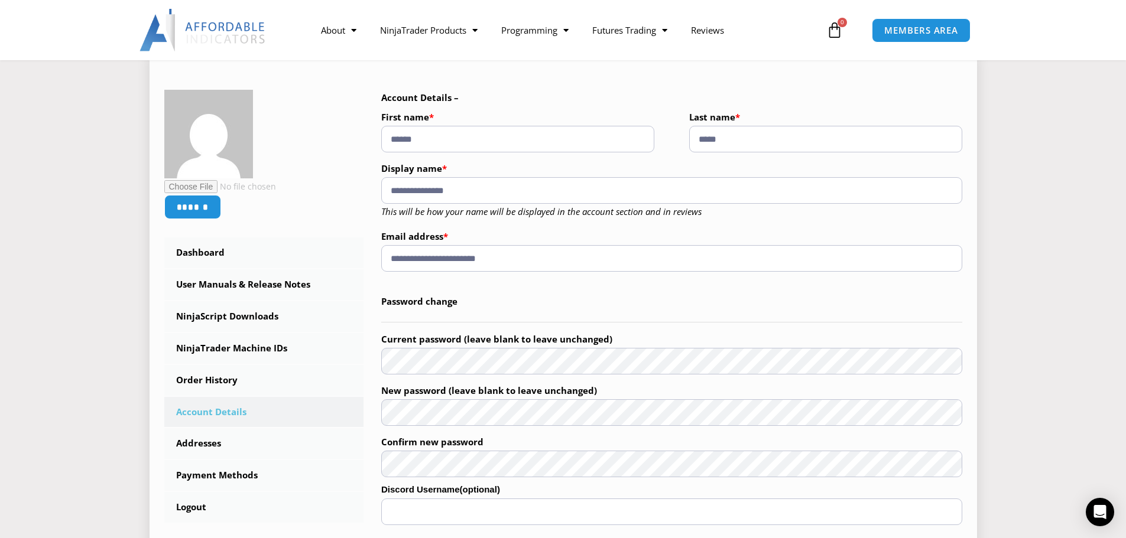
scroll to position [118, 0]
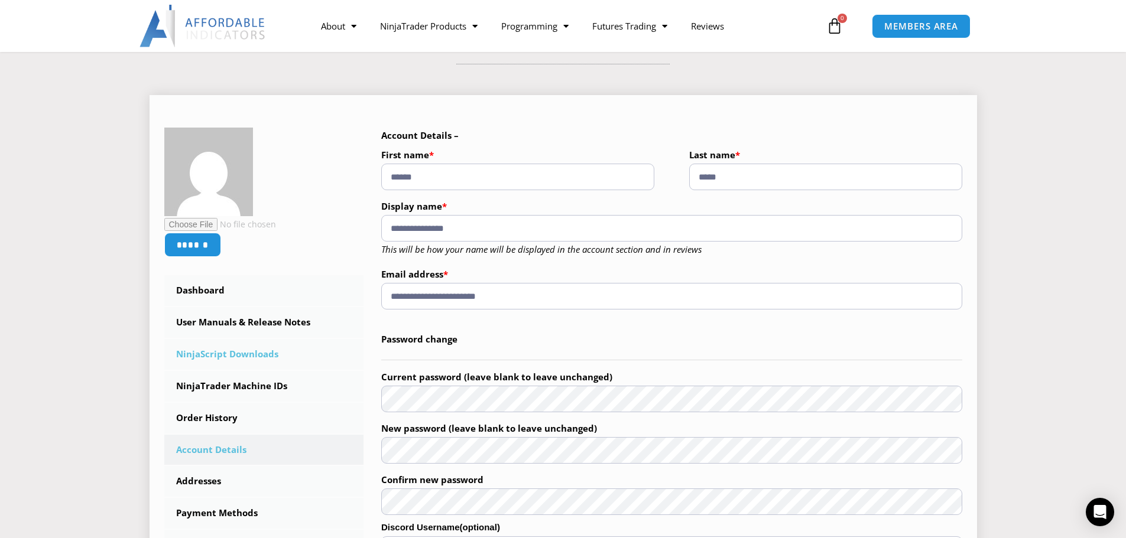
click at [260, 355] on link "NinjaScript Downloads" at bounding box center [264, 354] width 200 height 31
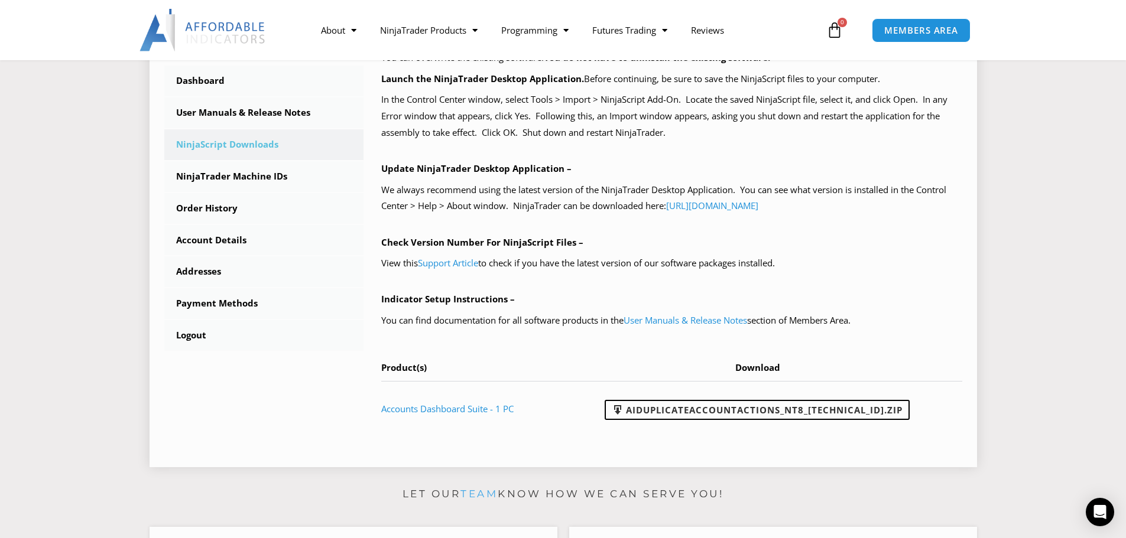
scroll to position [355, 0]
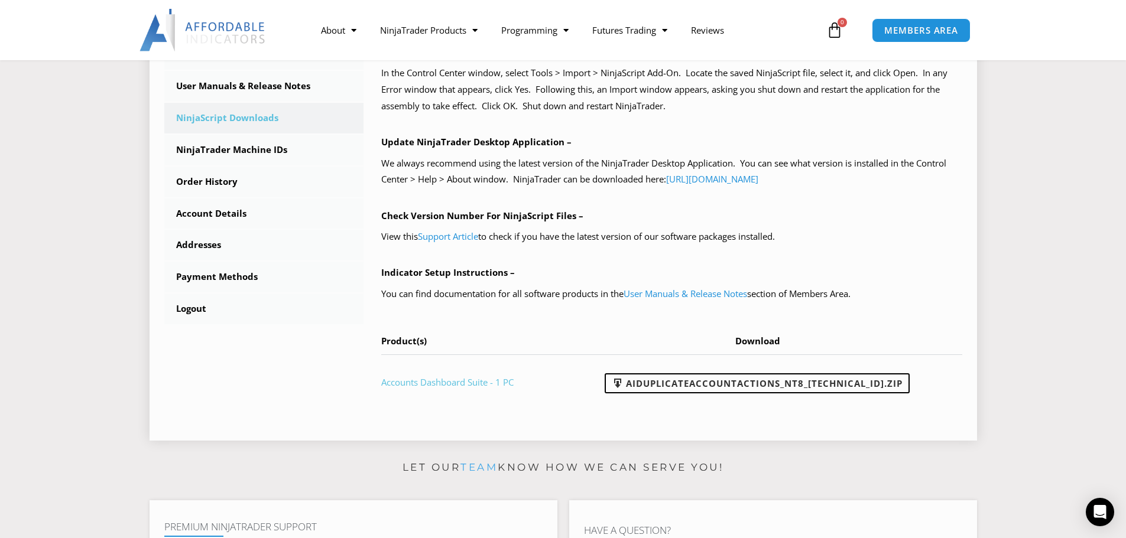
click at [459, 381] on link "Accounts Dashboard Suite - 1 PC" at bounding box center [447, 382] width 132 height 12
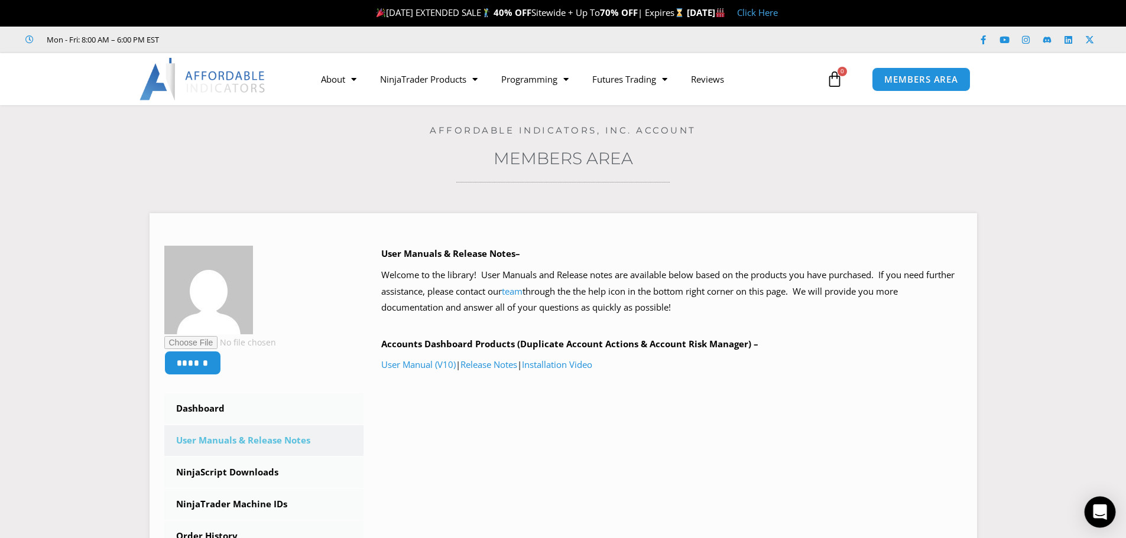
click at [1102, 511] on icon "Open Intercom Messenger" at bounding box center [1100, 512] width 14 height 15
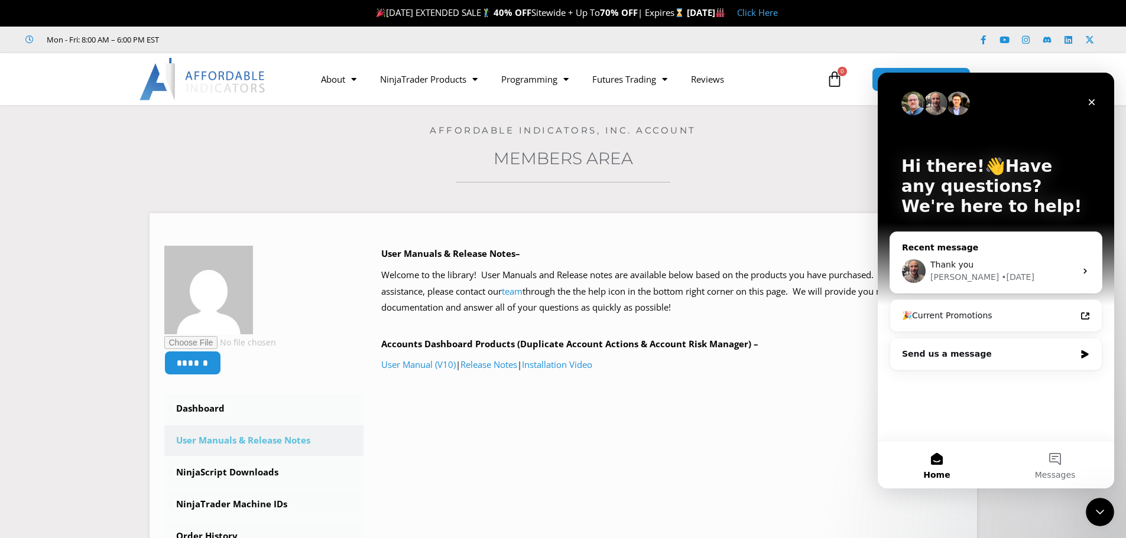
click at [1085, 272] on icon "Intercom messenger" at bounding box center [1084, 271] width 3 height 5
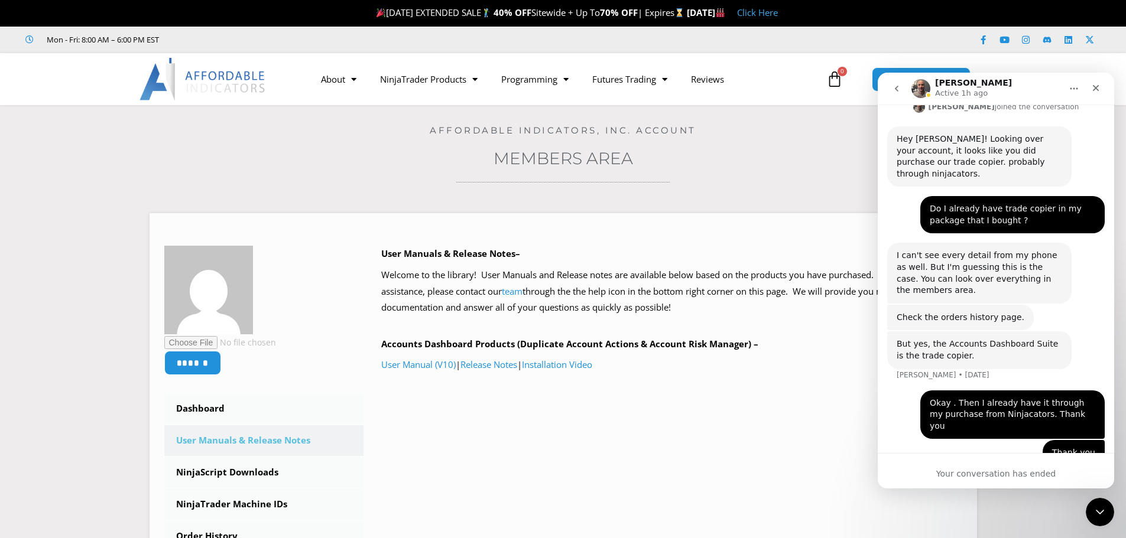
scroll to position [411, 0]
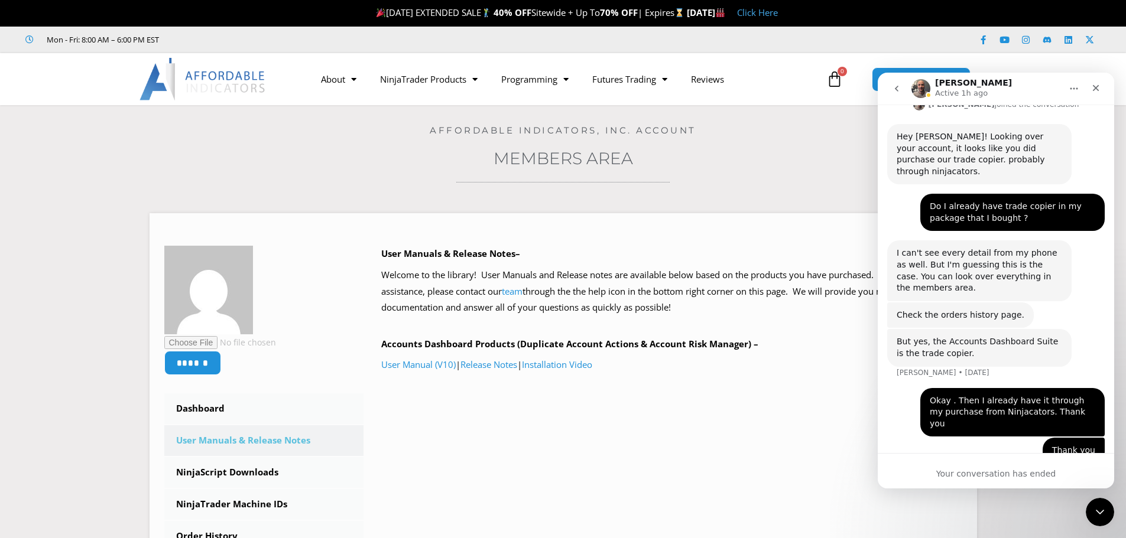
click at [956, 475] on div "Your conversation has ended" at bounding box center [996, 474] width 236 height 12
drag, startPoint x: 79, startPoint y: 402, endPoint x: 795, endPoint y: 505, distance: 723.6
click at [795, 505] on div "****** Dashboard Subscriptions User Manuals & Release Notes NinjaScript Downloa…" at bounding box center [563, 462] width 798 height 433
click at [950, 472] on div "Your conversation has ended" at bounding box center [996, 474] width 236 height 12
click at [1072, 92] on icon "Home" at bounding box center [1073, 88] width 9 height 9
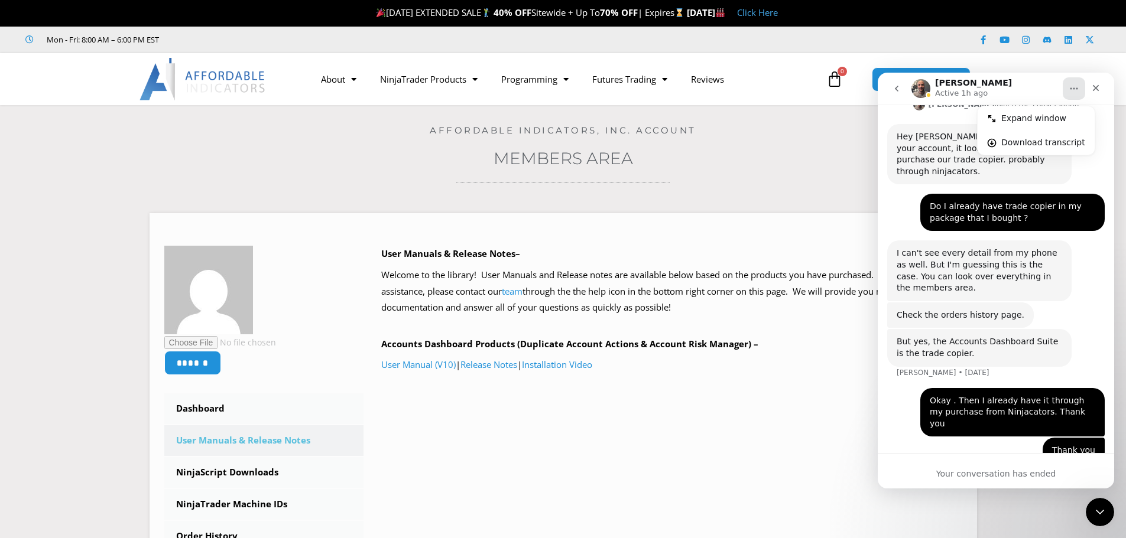
click at [986, 476] on div "Your conversation has ended" at bounding box center [996, 474] width 236 height 12
click at [1107, 514] on div "Close Intercom Messenger" at bounding box center [1098, 510] width 28 height 28
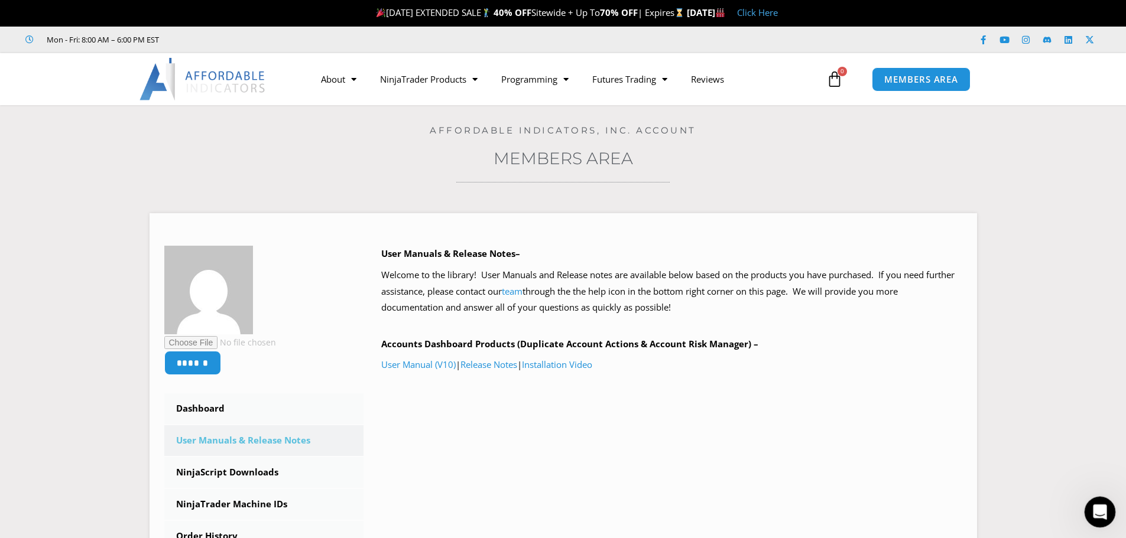
click at [1107, 514] on div "Open Intercom Messenger" at bounding box center [1097, 510] width 39 height 39
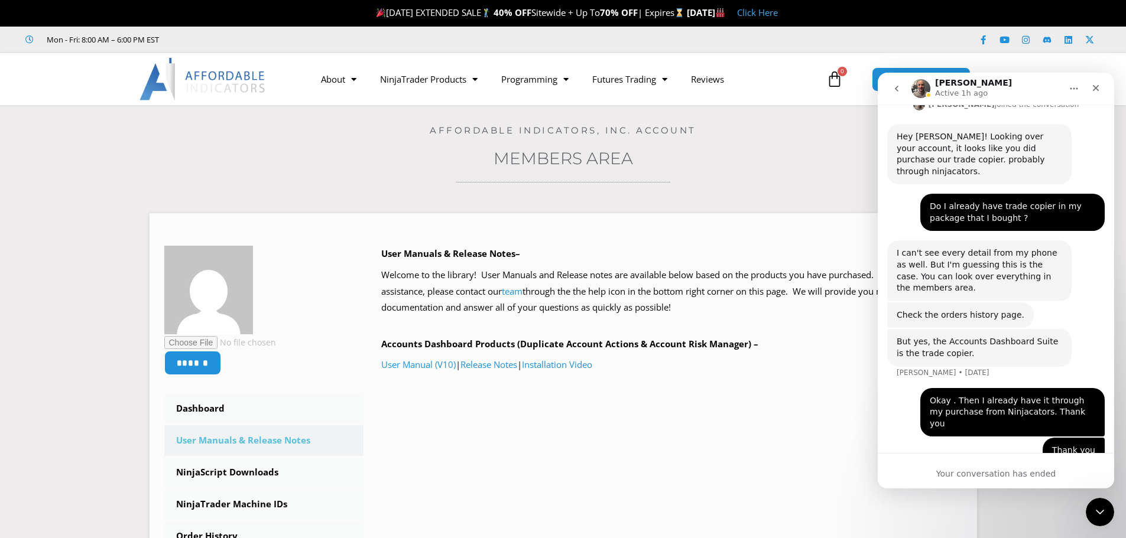
click at [983, 475] on div "Your conversation has ended" at bounding box center [996, 474] width 236 height 12
click at [1071, 87] on icon "Home" at bounding box center [1073, 88] width 9 height 9
click at [1093, 85] on icon "Close" at bounding box center [1096, 88] width 7 height 7
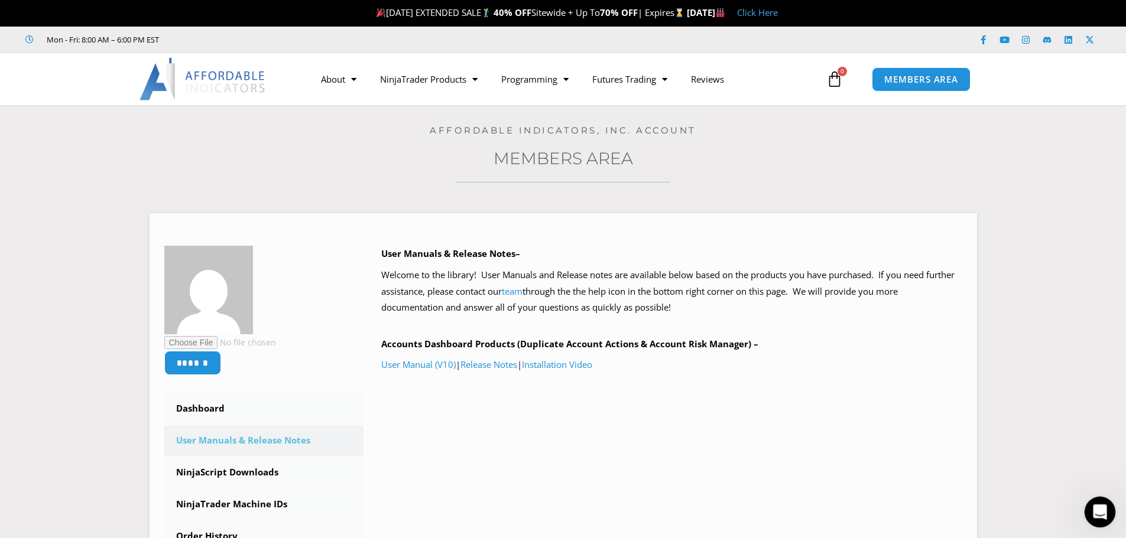
click at [1100, 515] on icon "Open Intercom Messenger" at bounding box center [1098, 511] width 20 height 20
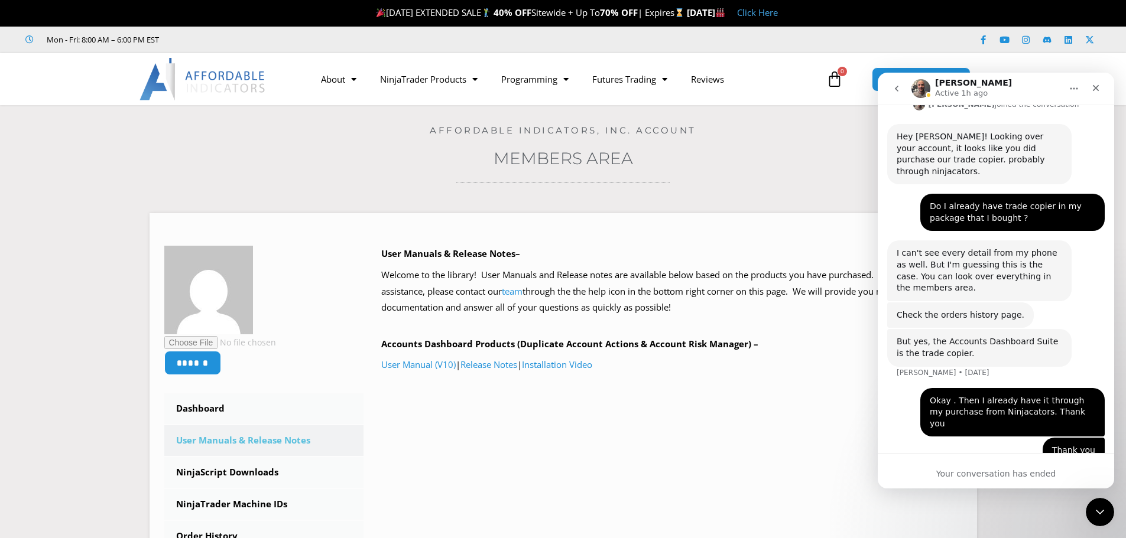
click at [1093, 438] on div "Thank you George • 5d ago" at bounding box center [995, 458] width 217 height 40
click at [956, 438] on div "Thank you George • 5d ago" at bounding box center [995, 458] width 217 height 40
click at [953, 477] on div "Your conversation has ended" at bounding box center [996, 474] width 236 height 12
click at [1096, 502] on div "Close Intercom Messenger" at bounding box center [1098, 510] width 28 height 28
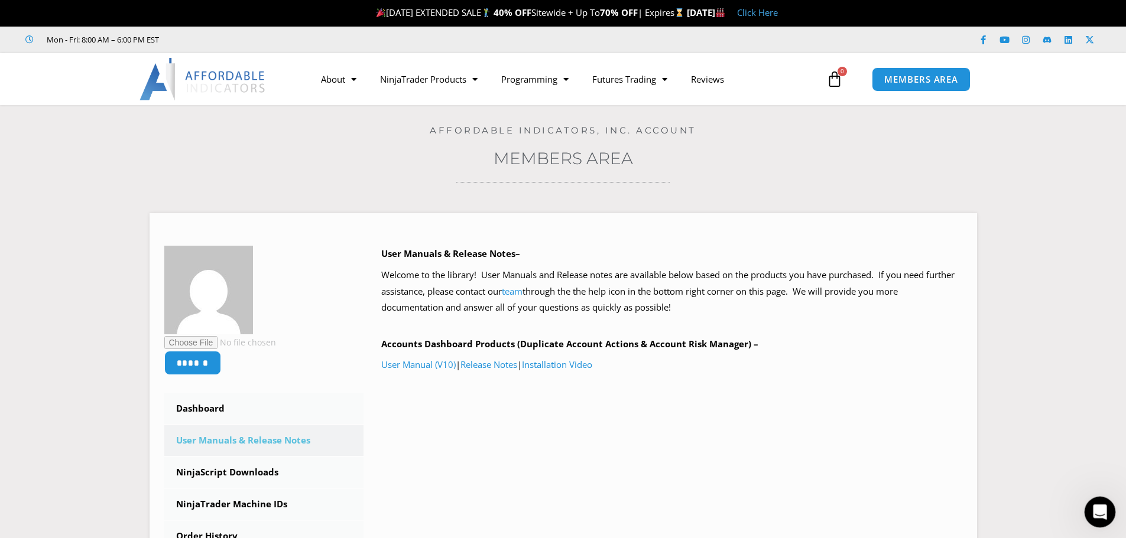
click at [1093, 506] on icon "Open Intercom Messenger" at bounding box center [1098, 511] width 20 height 20
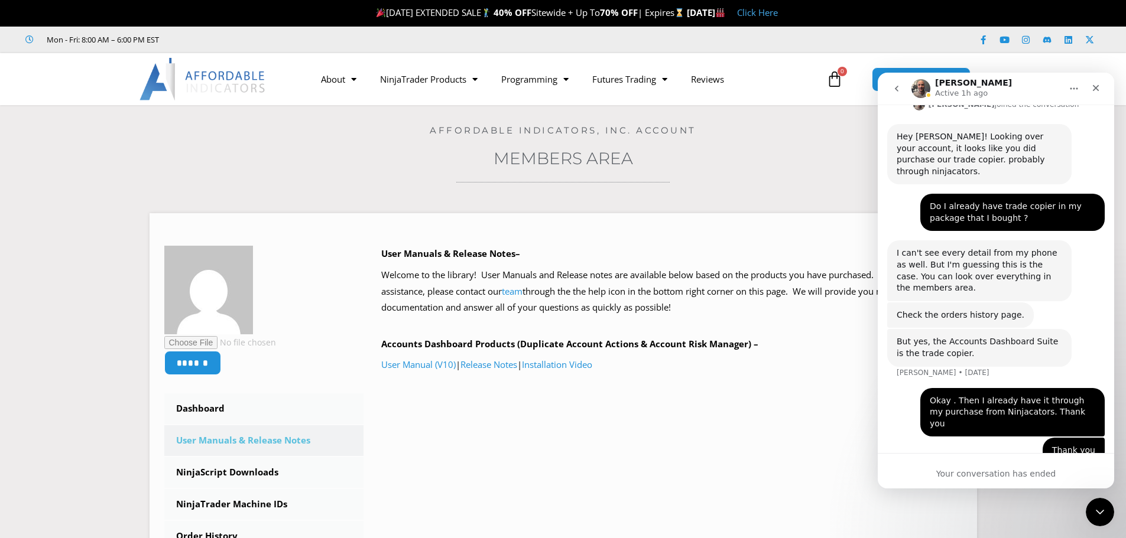
click at [956, 474] on div "Your conversation has ended" at bounding box center [996, 474] width 236 height 12
click at [1074, 89] on icon "Home" at bounding box center [1074, 89] width 8 height 2
click at [1047, 114] on div "Expand window" at bounding box center [1043, 118] width 84 height 12
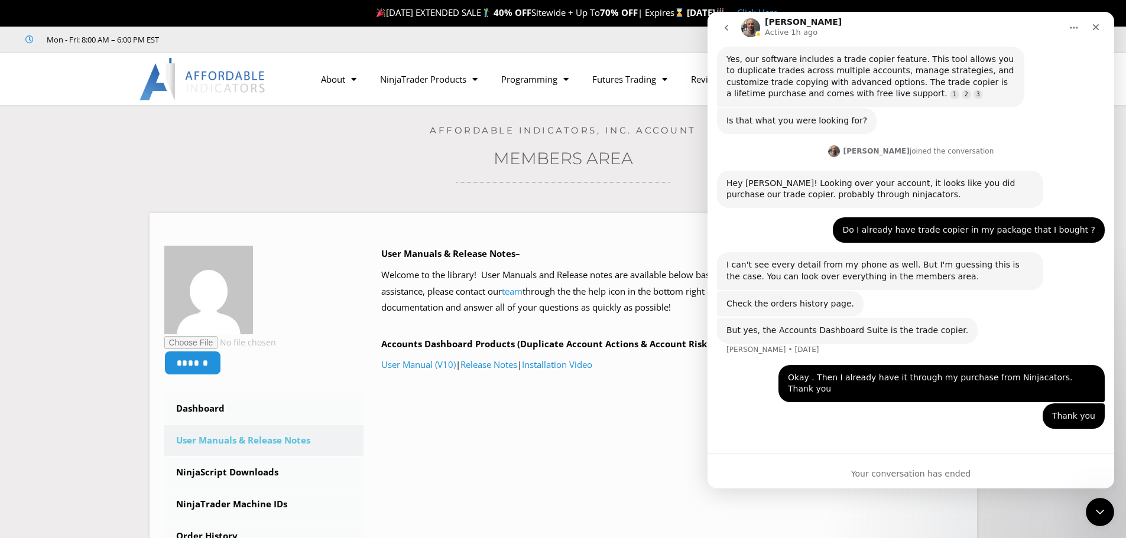
scroll to position [233, 0]
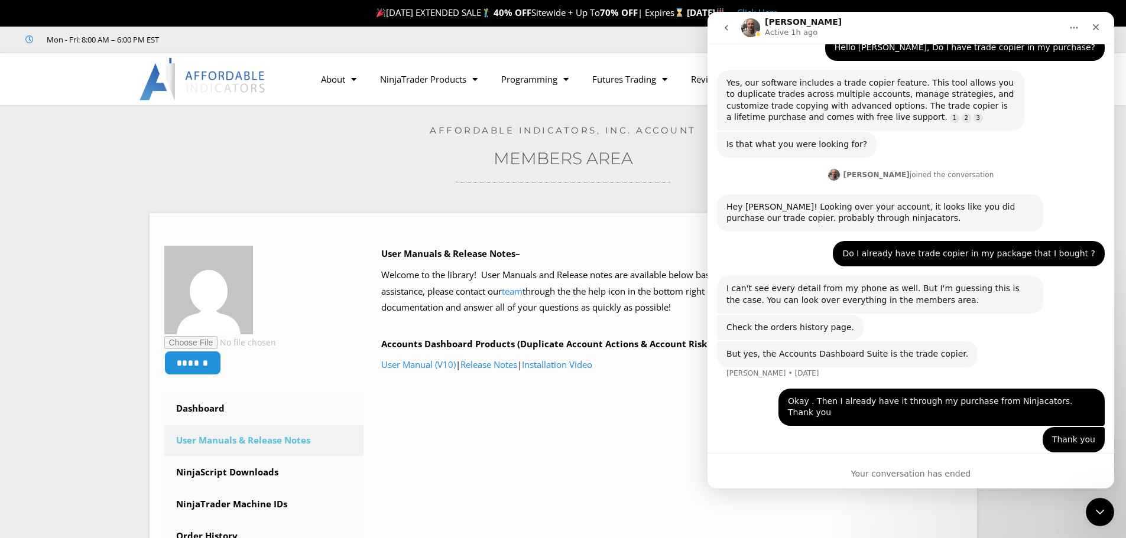
click at [836, 434] on div "Thank you George • 5d ago" at bounding box center [911, 447] width 388 height 40
click at [1073, 28] on icon "Home" at bounding box center [1074, 28] width 8 height 2
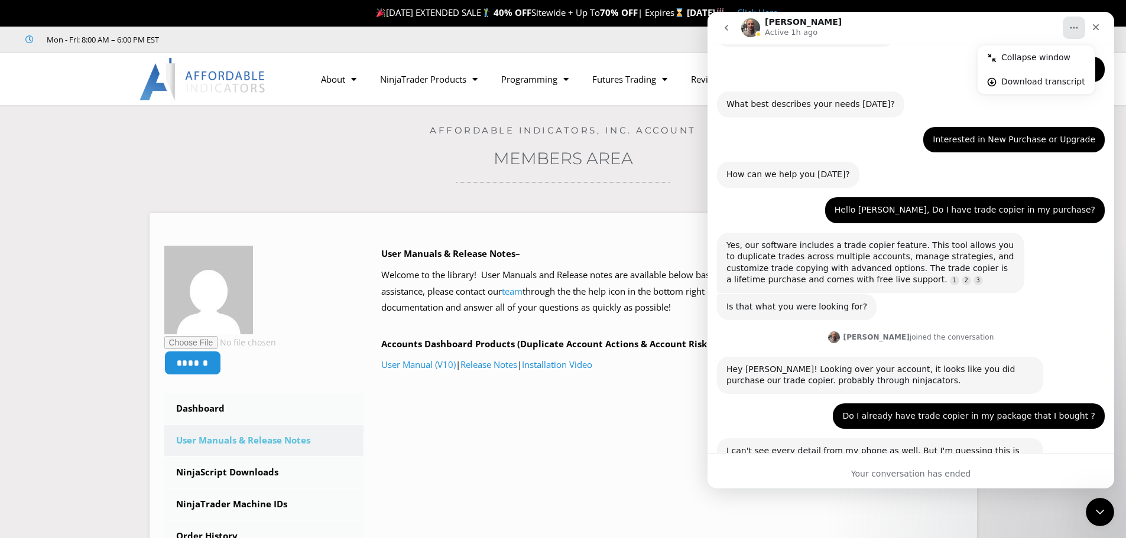
scroll to position [0, 0]
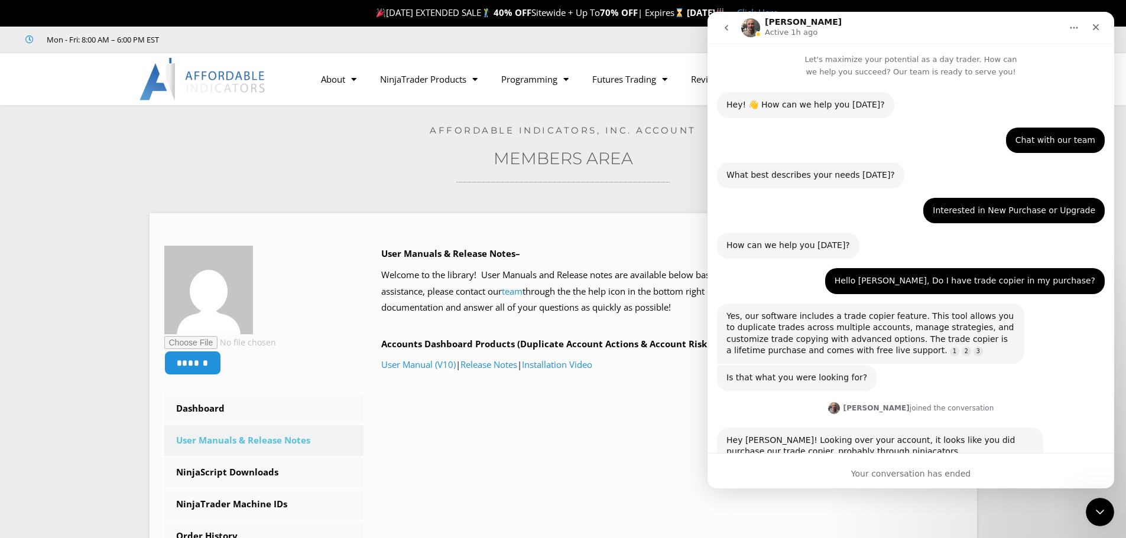
click at [746, 57] on p "Let's maximize your potential as a day trader. How can we help you succeed? Our…" at bounding box center [910, 61] width 407 height 34
click at [1095, 29] on icon "Close" at bounding box center [1095, 26] width 9 height 9
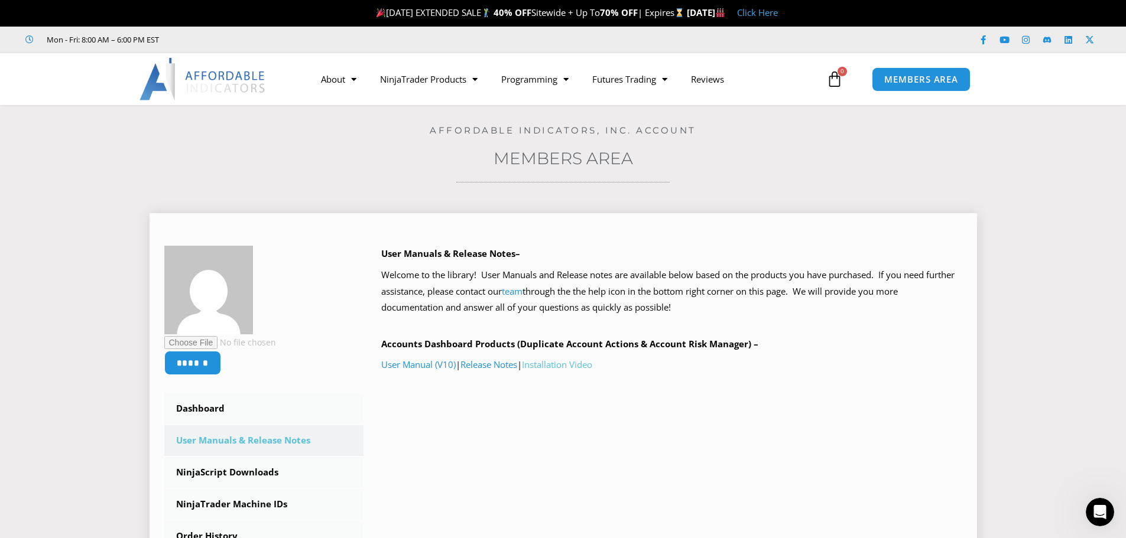
click at [586, 365] on link "Installation Video" at bounding box center [557, 365] width 70 height 12
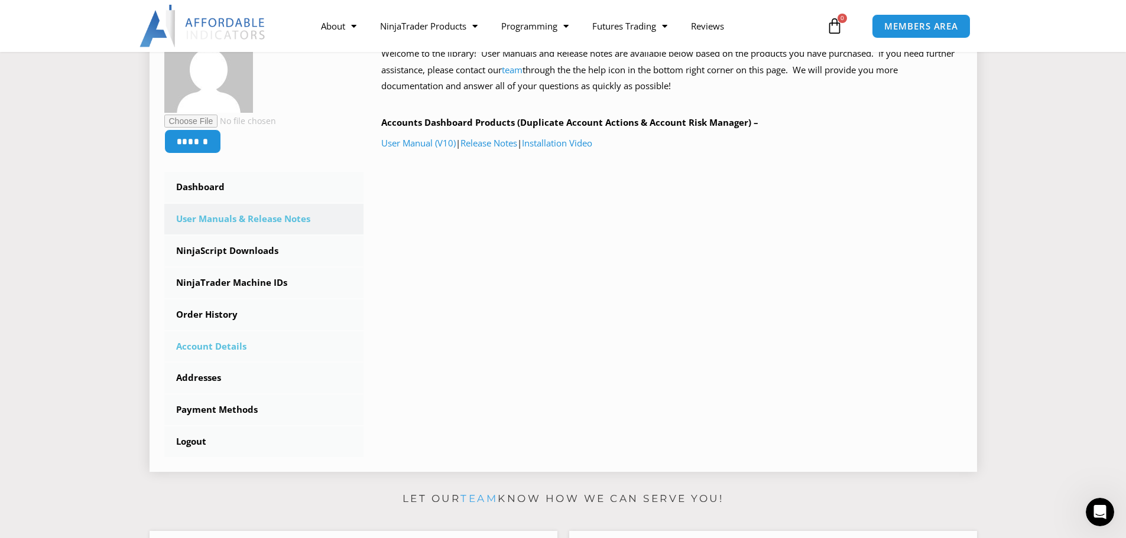
scroll to position [236, 0]
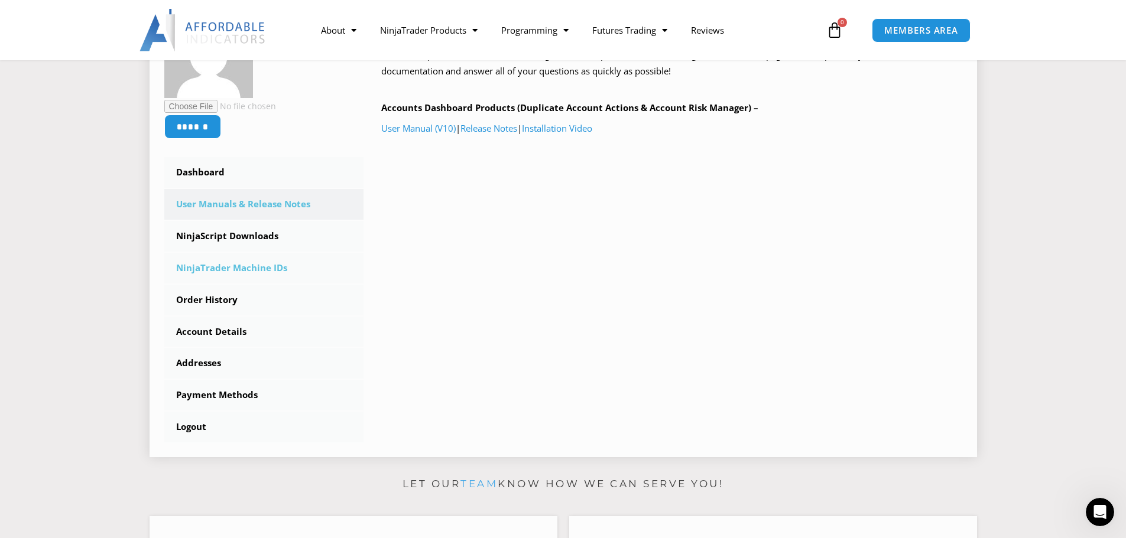
click at [232, 271] on link "NinjaTrader Machine IDs" at bounding box center [264, 268] width 200 height 31
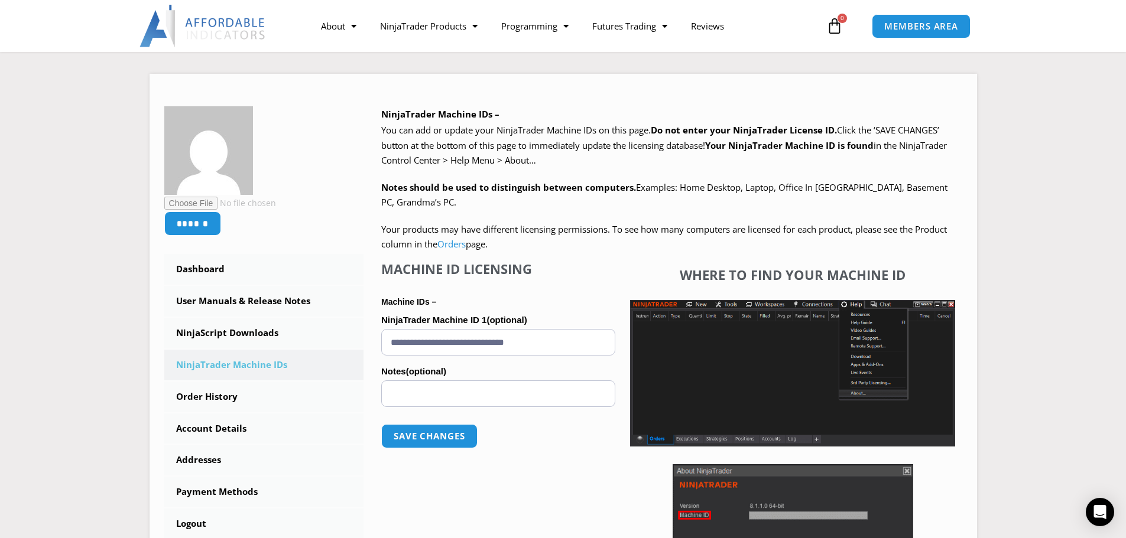
scroll to position [118, 0]
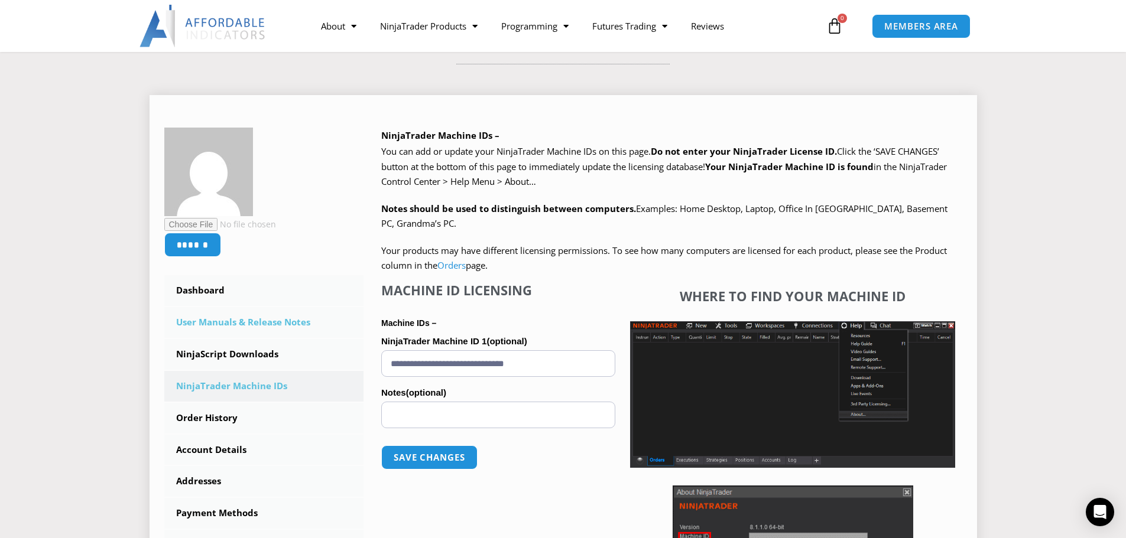
click at [228, 320] on link "User Manuals & Release Notes" at bounding box center [264, 322] width 200 height 31
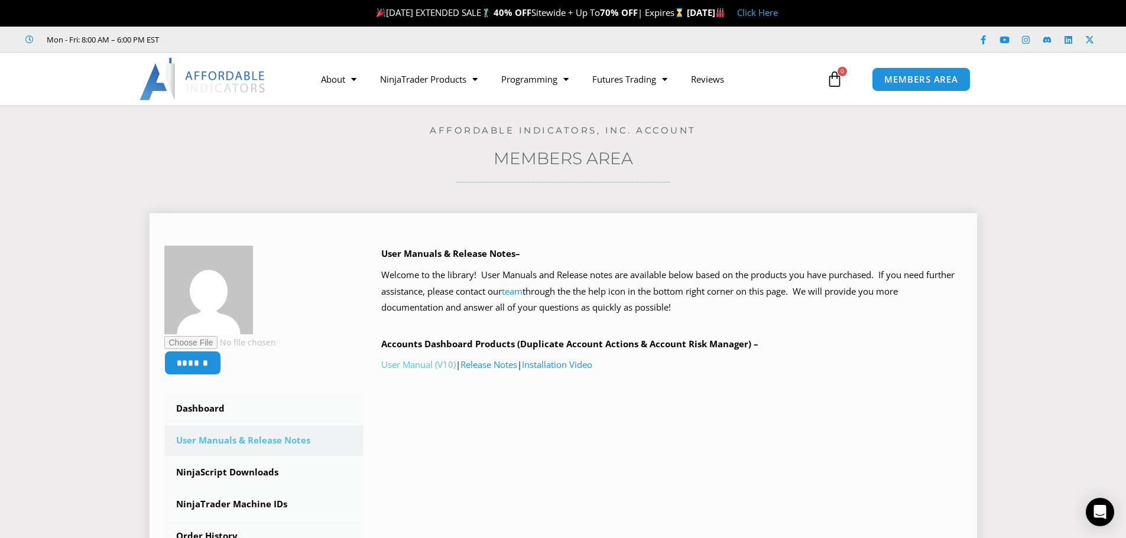
click at [422, 363] on link "User Manual (V10)" at bounding box center [418, 365] width 74 height 12
